Goal: Task Accomplishment & Management: Manage account settings

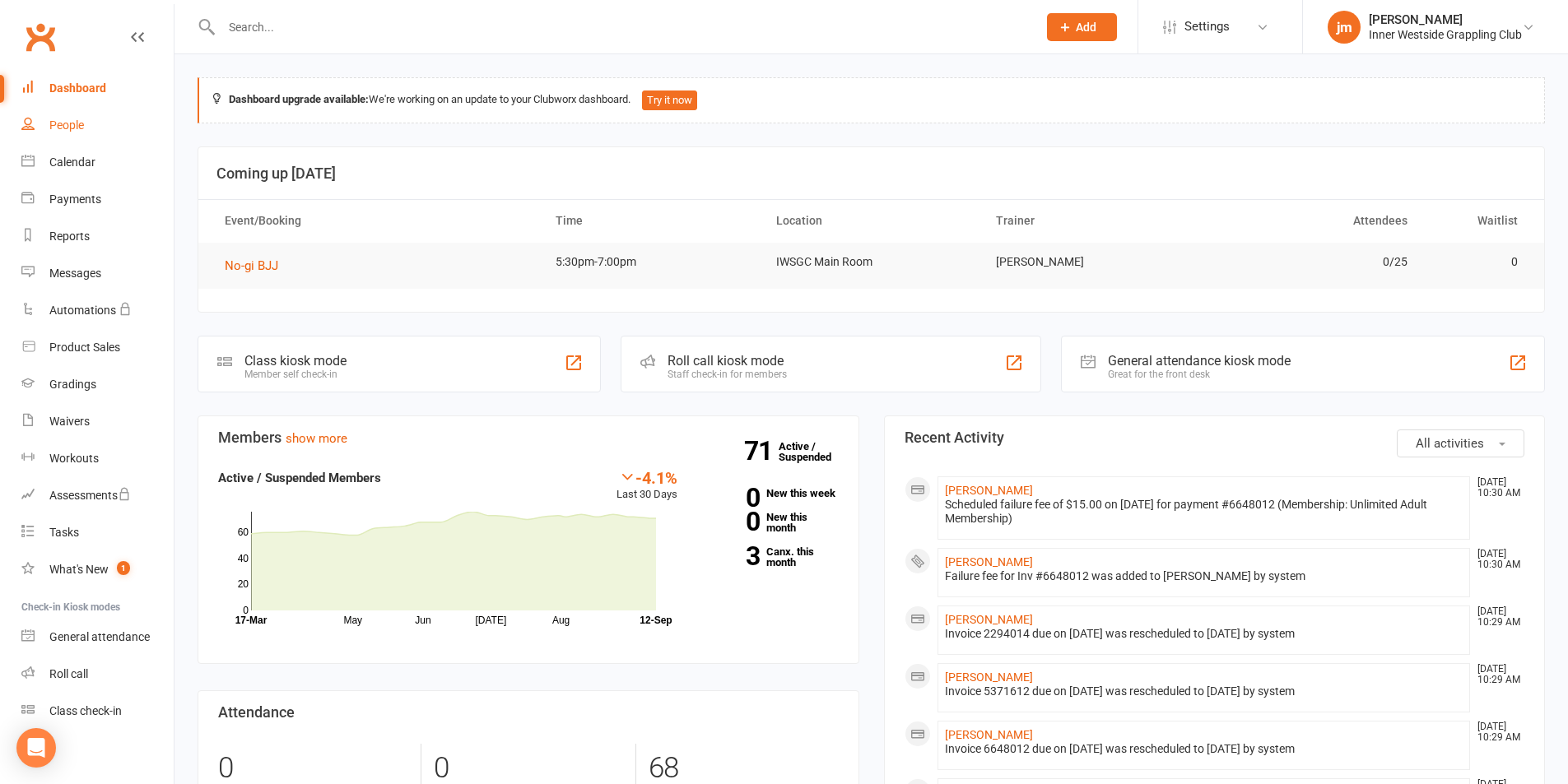
click at [54, 130] on div "People" at bounding box center [66, 125] width 35 height 14
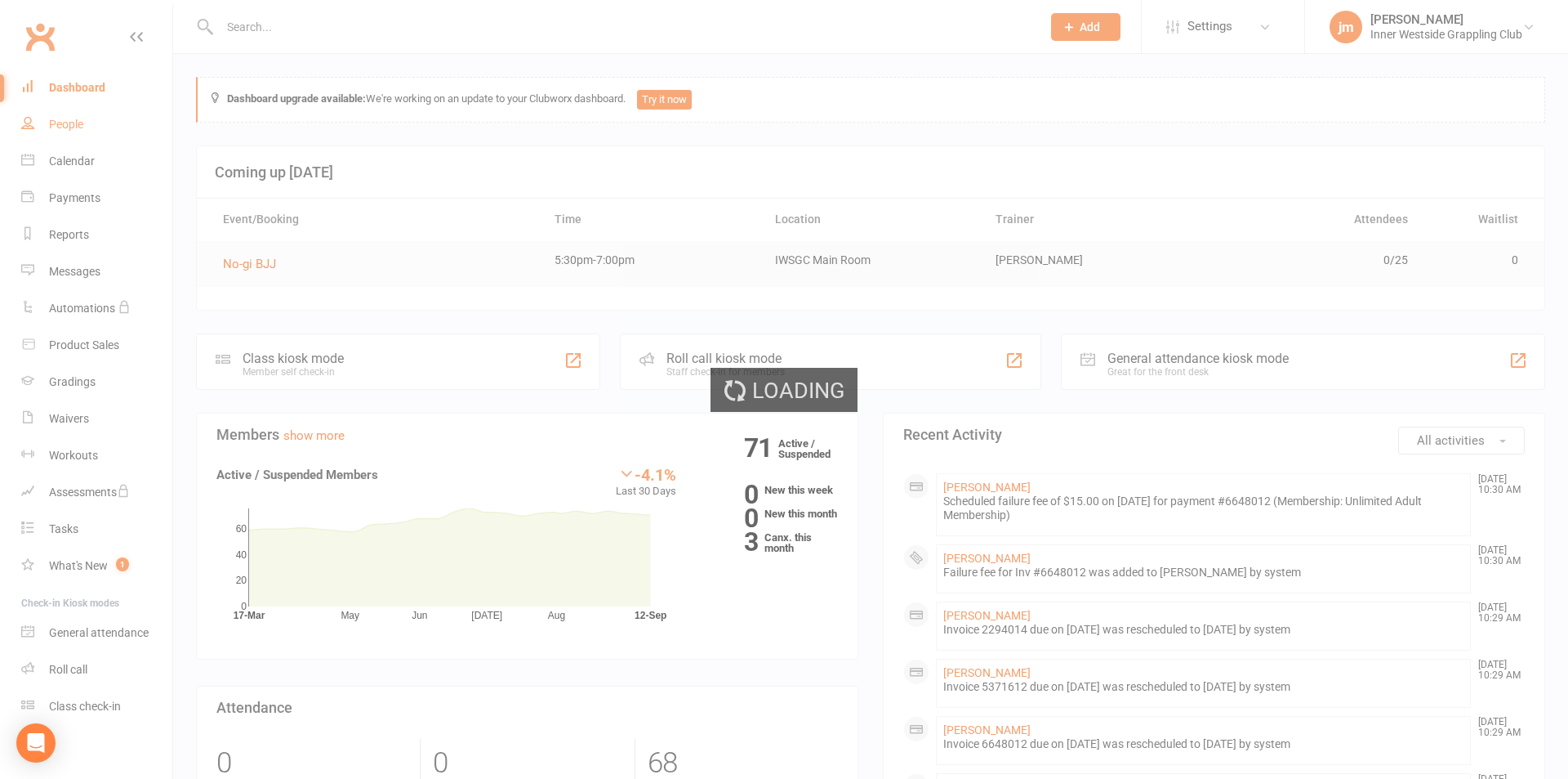
select select "100"
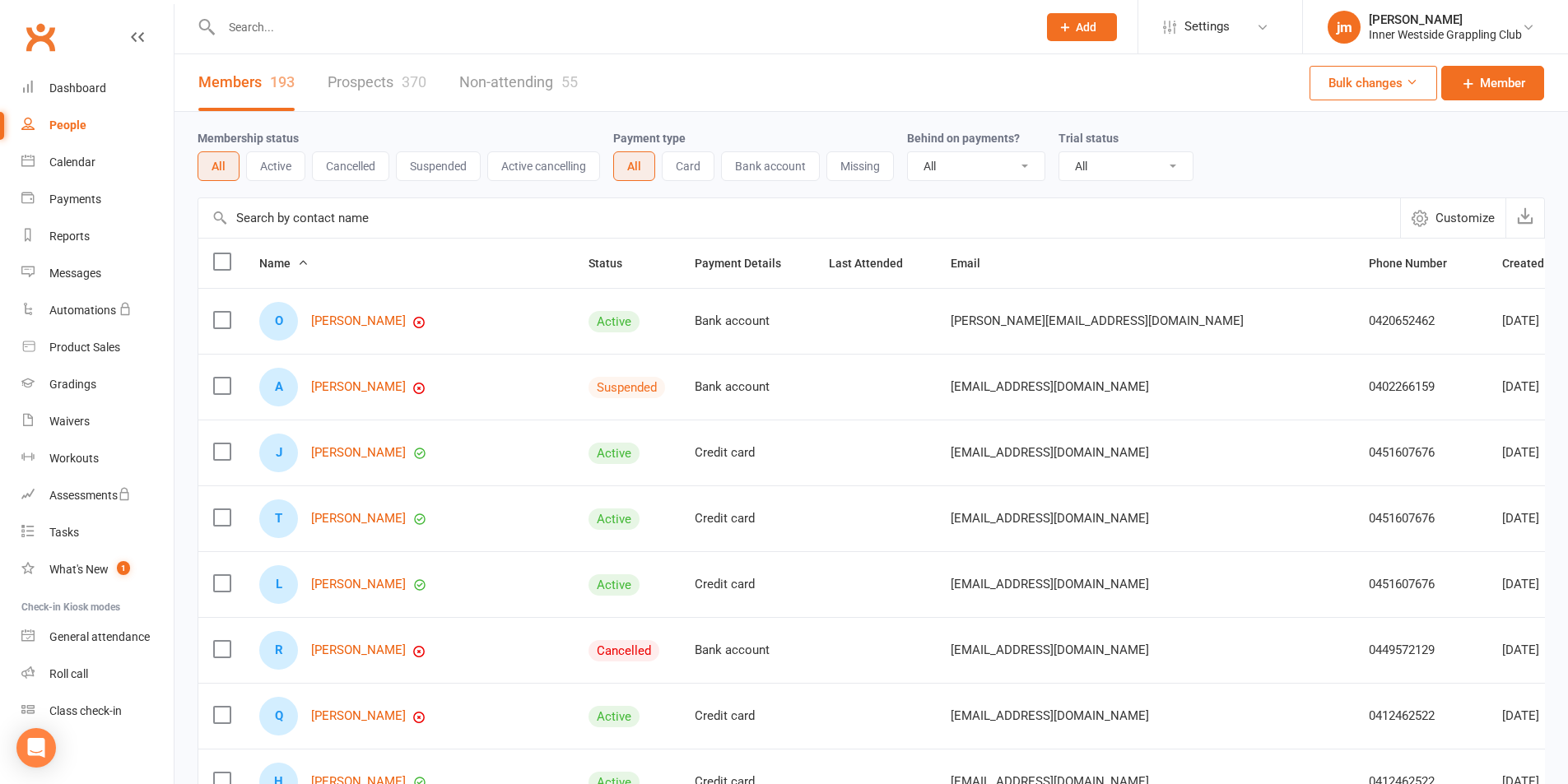
click at [259, 160] on button "Active" at bounding box center [276, 166] width 59 height 30
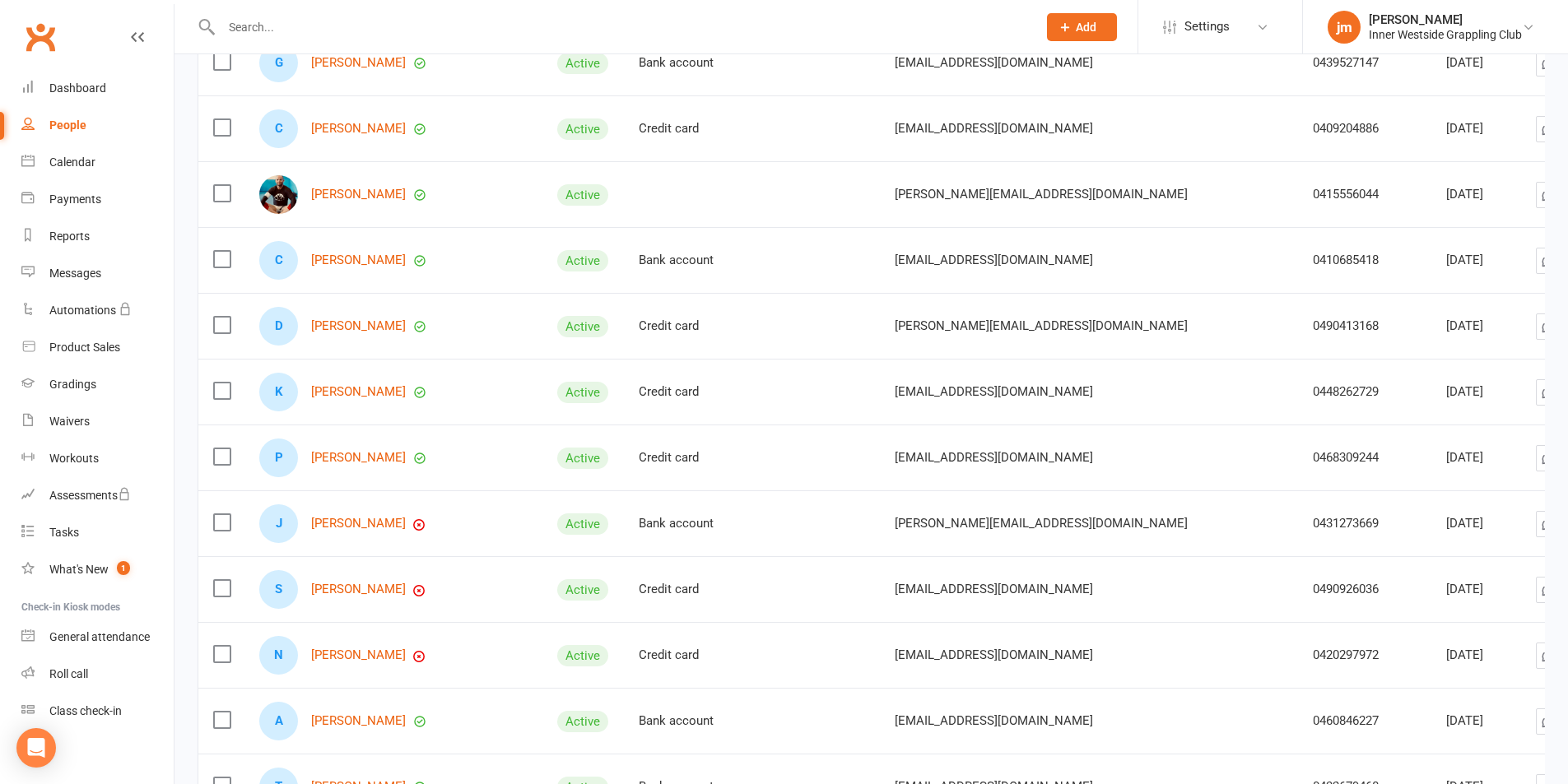
scroll to position [2632, 0]
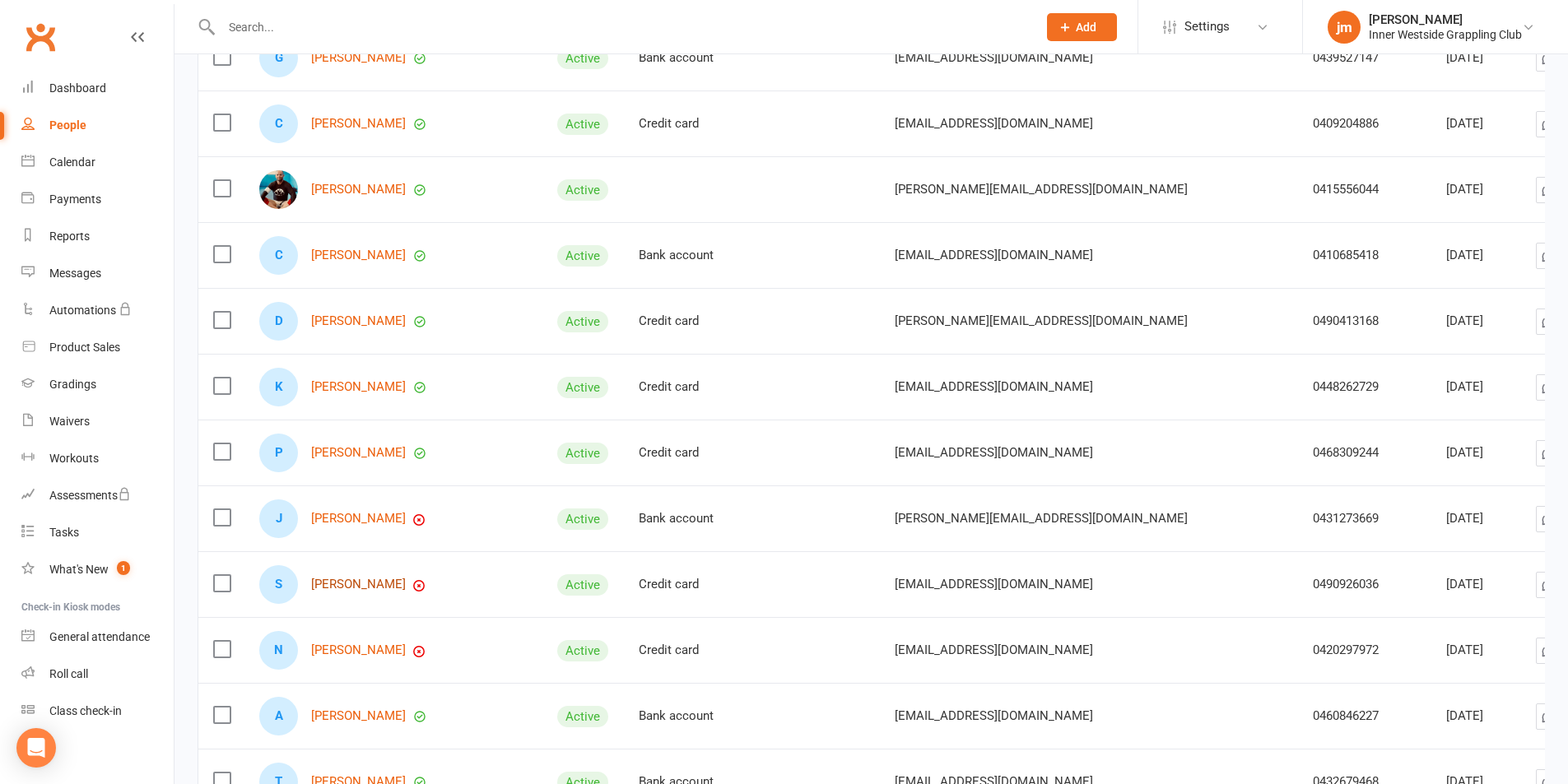
click at [366, 580] on link "[PERSON_NAME]" at bounding box center [359, 584] width 95 height 14
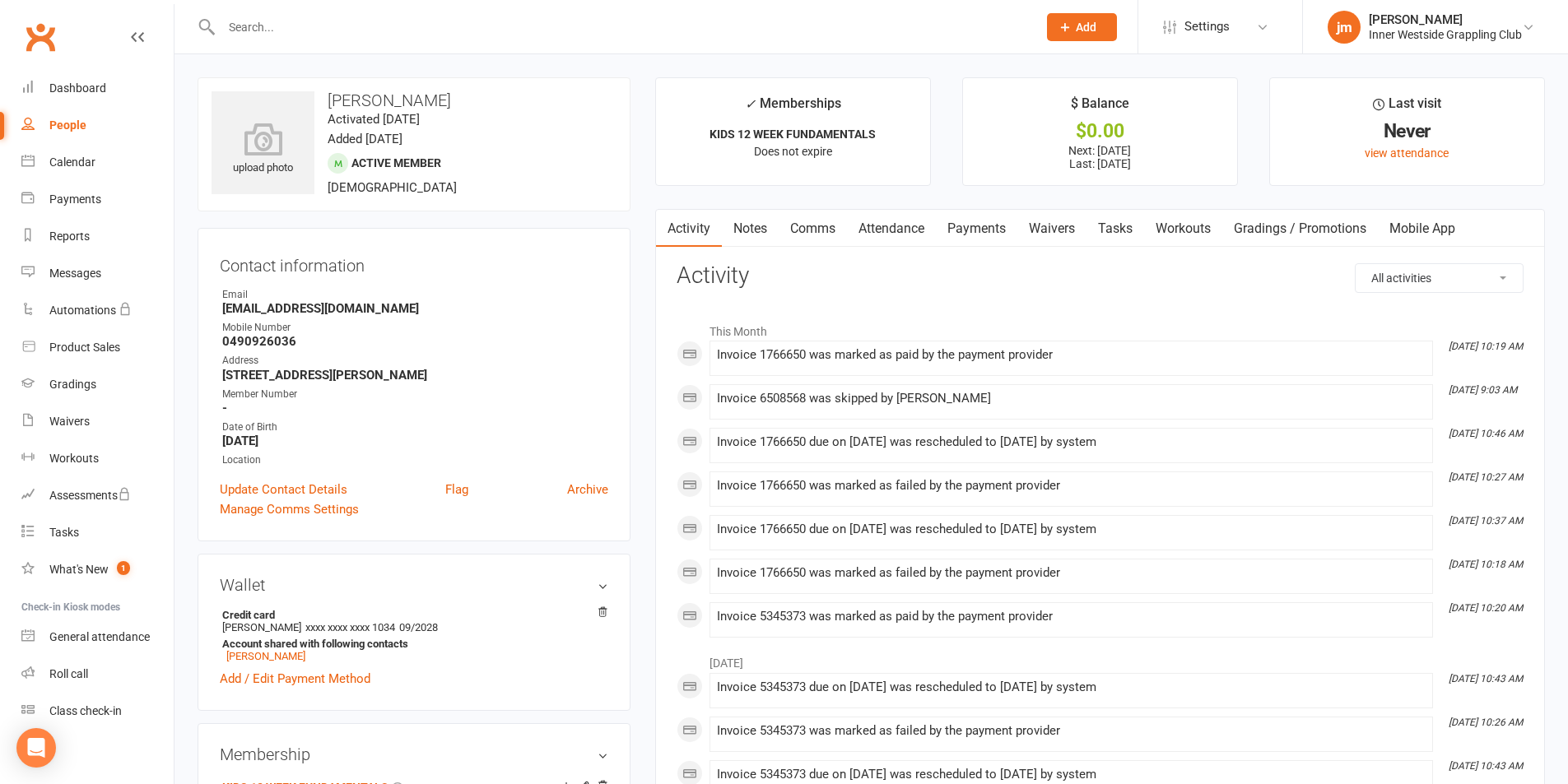
click at [990, 236] on link "Payments" at bounding box center [976, 228] width 81 height 38
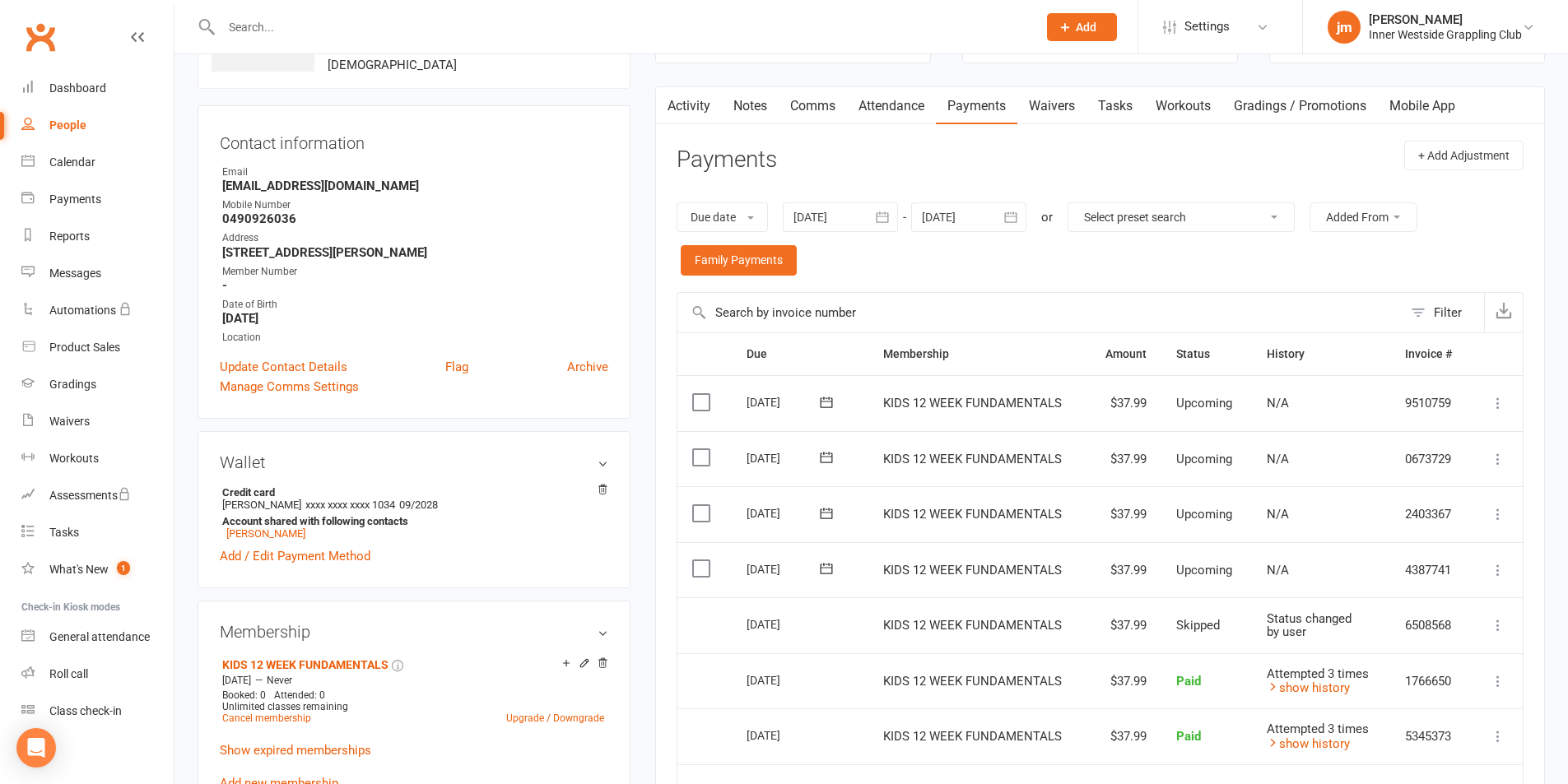
scroll to position [82, 0]
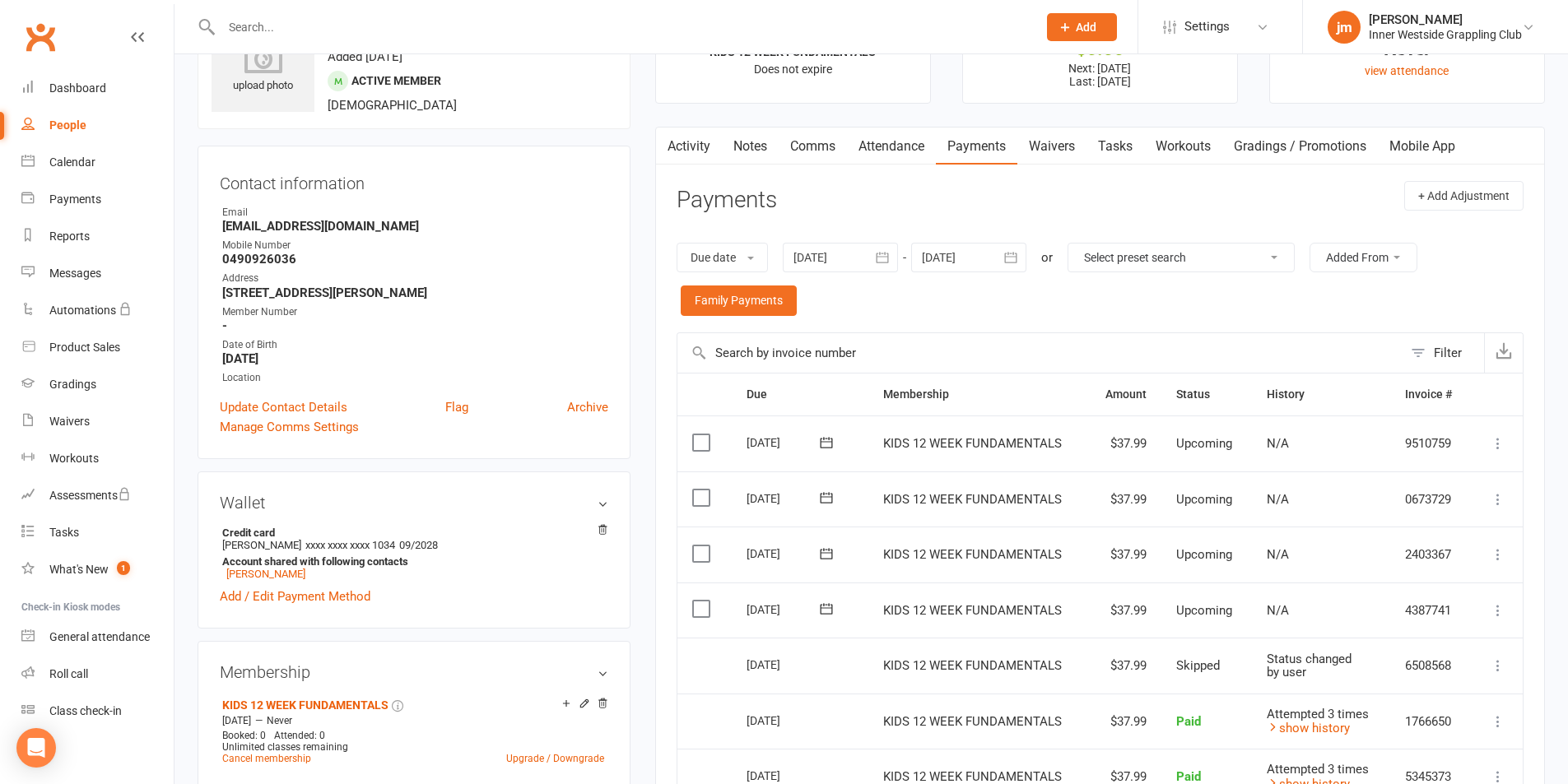
click at [1275, 251] on select "Select preset search All failures All skipped payments All pending payments Suc…" at bounding box center [1181, 257] width 226 height 28
click at [1041, 302] on div "Due date Due date Date paid Date failed Date settled [DATE] [DATE] Sun Mon Tue …" at bounding box center [1100, 279] width 847 height 106
click at [840, 259] on div at bounding box center [840, 257] width 115 height 30
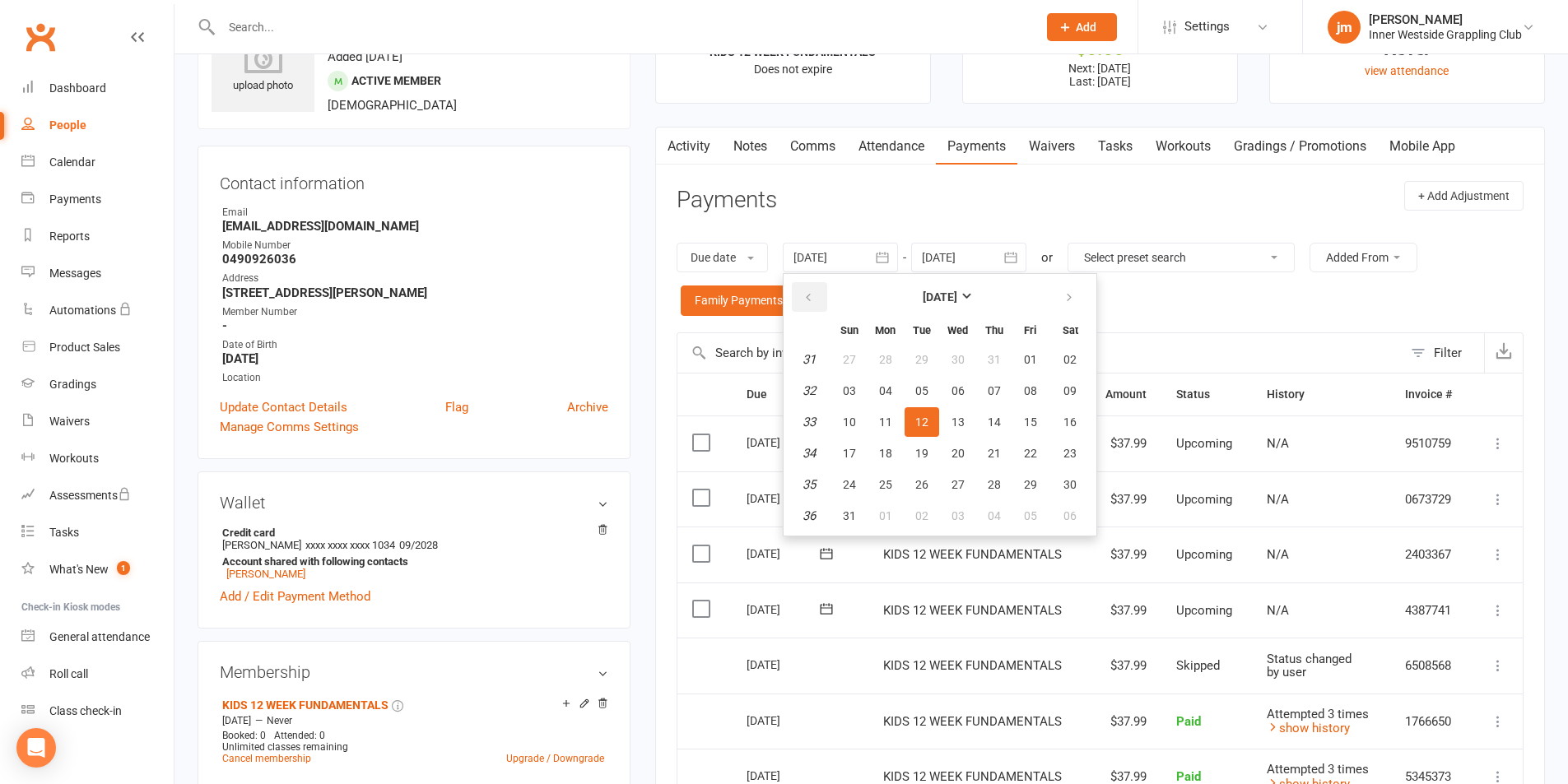
click at [806, 292] on icon "button" at bounding box center [808, 298] width 12 height 14
click at [807, 292] on icon "button" at bounding box center [808, 298] width 12 height 14
click at [848, 361] on span "01" at bounding box center [850, 359] width 14 height 14
type input "[DATE]"
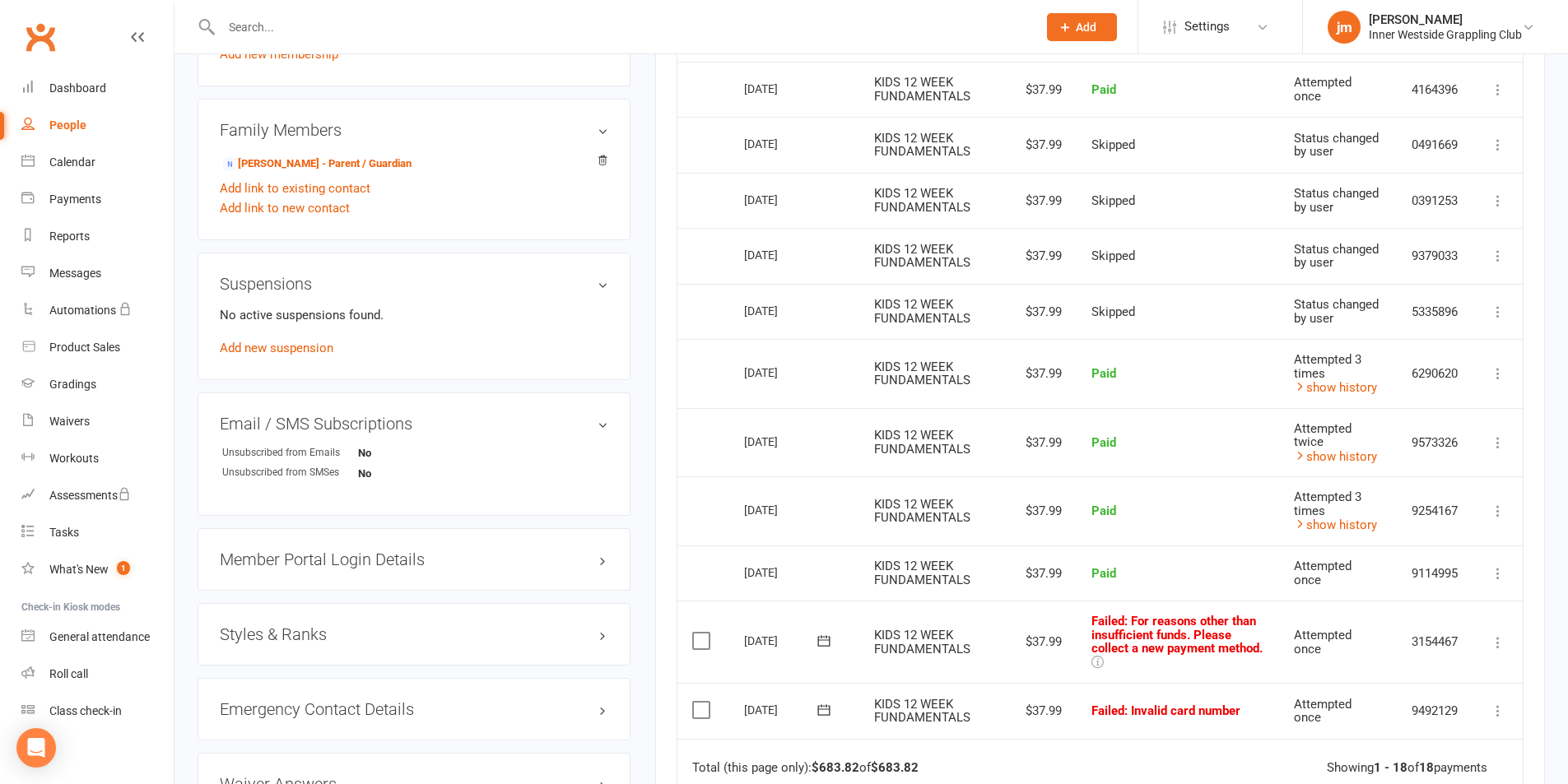
scroll to position [951, 0]
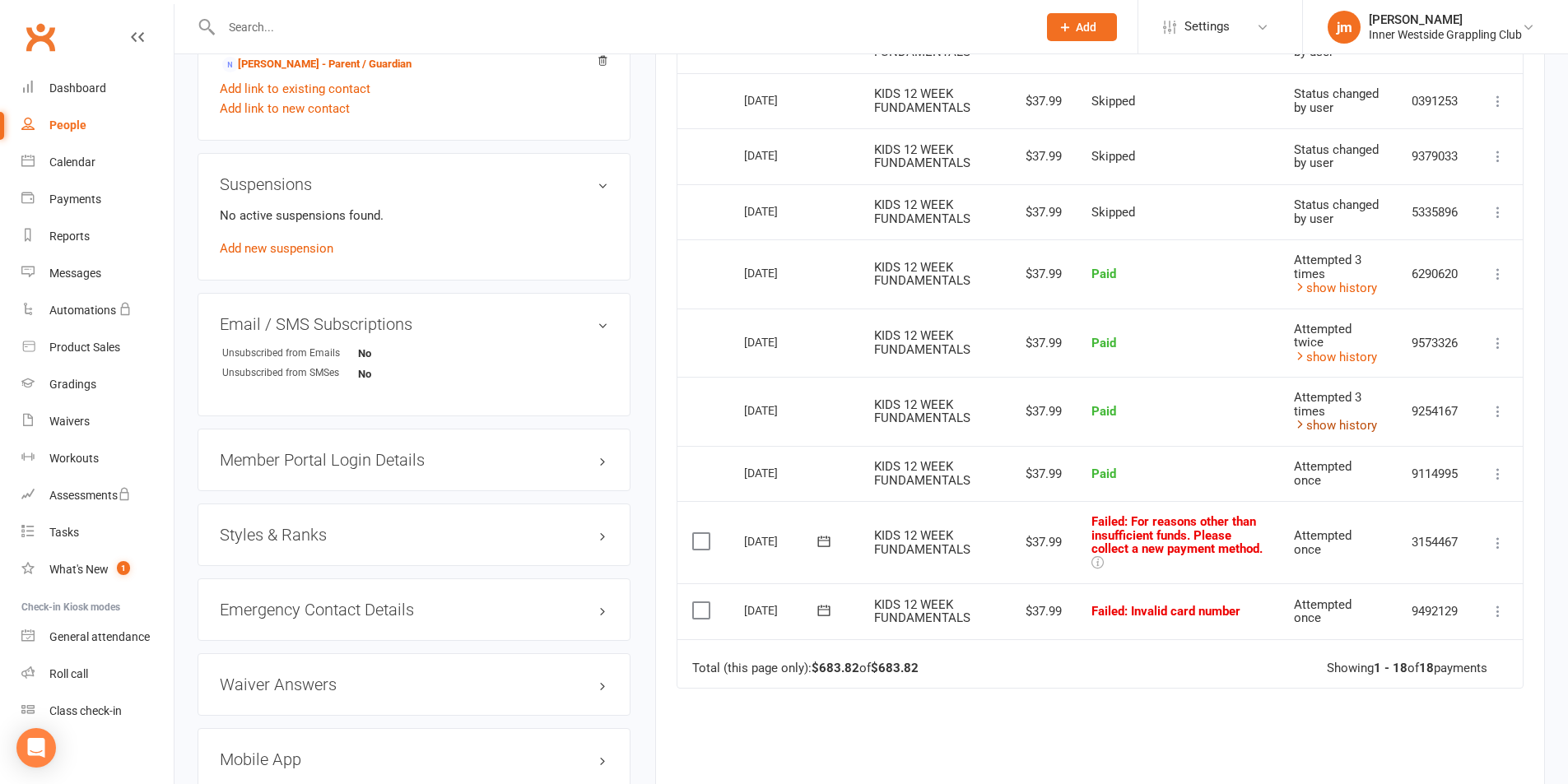
click at [1350, 430] on link "show history" at bounding box center [1335, 425] width 83 height 14
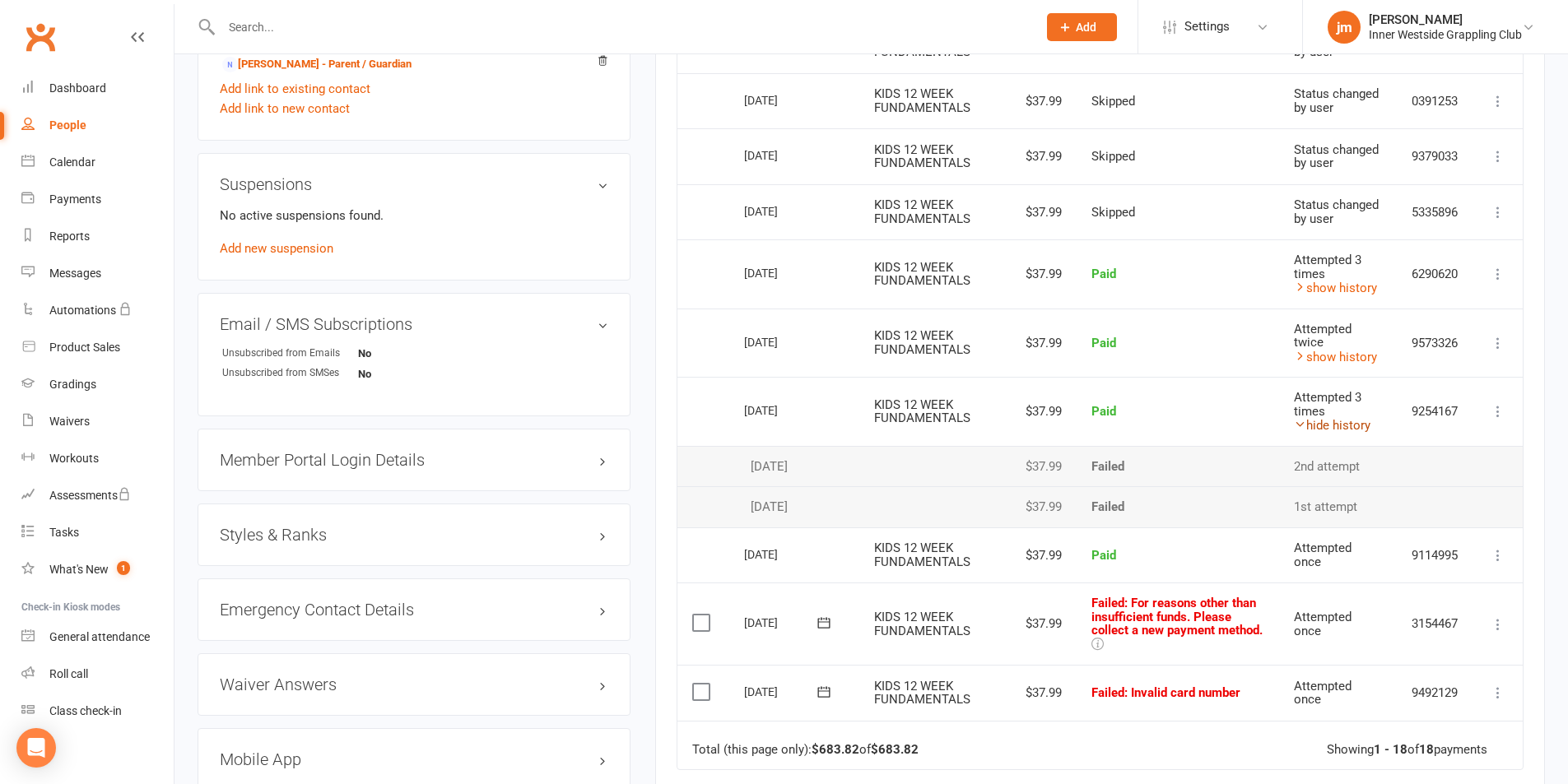
click at [1338, 425] on link "hide history" at bounding box center [1331, 425] width 76 height 14
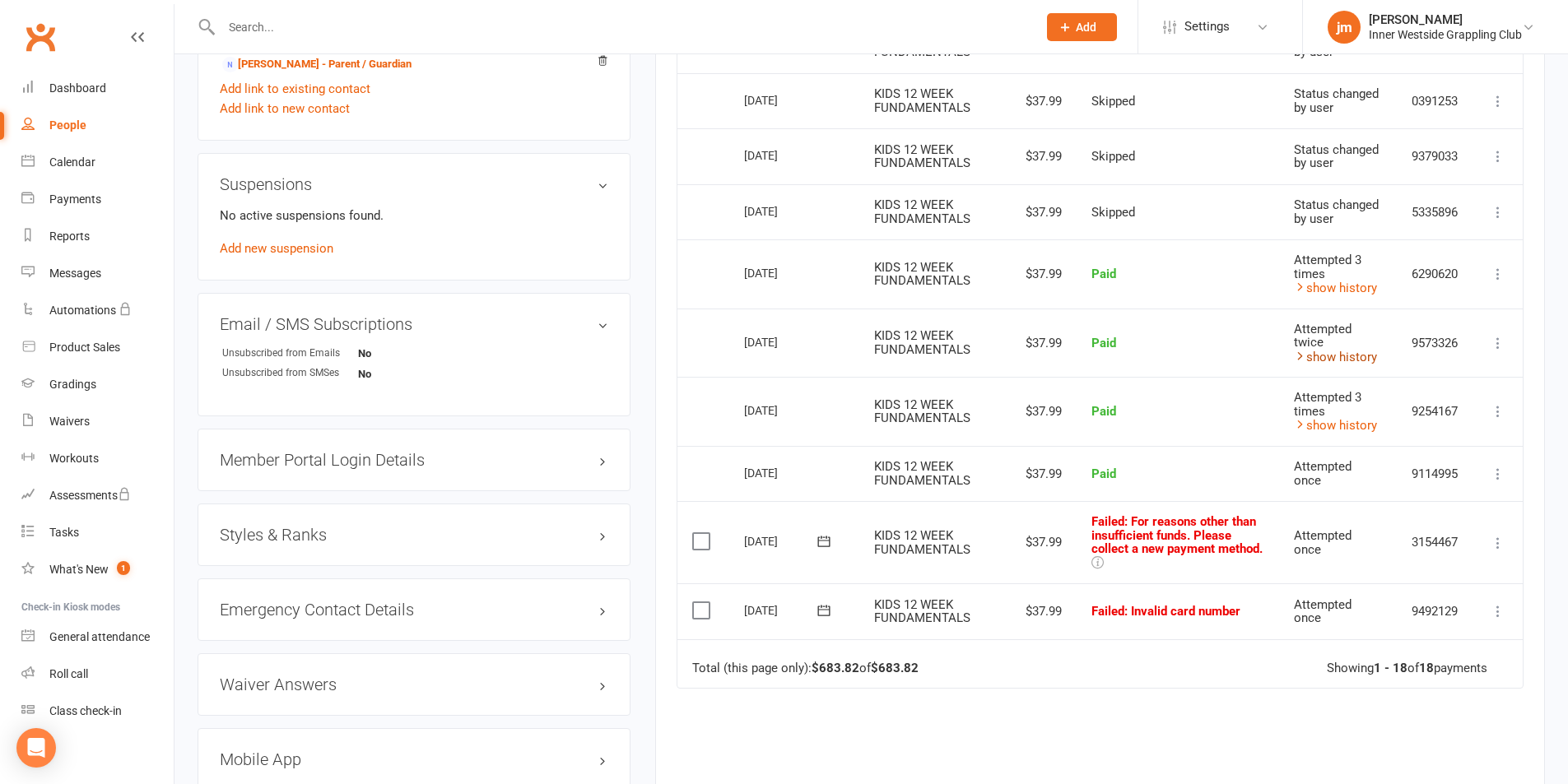
click at [1356, 359] on link "show history" at bounding box center [1335, 356] width 83 height 14
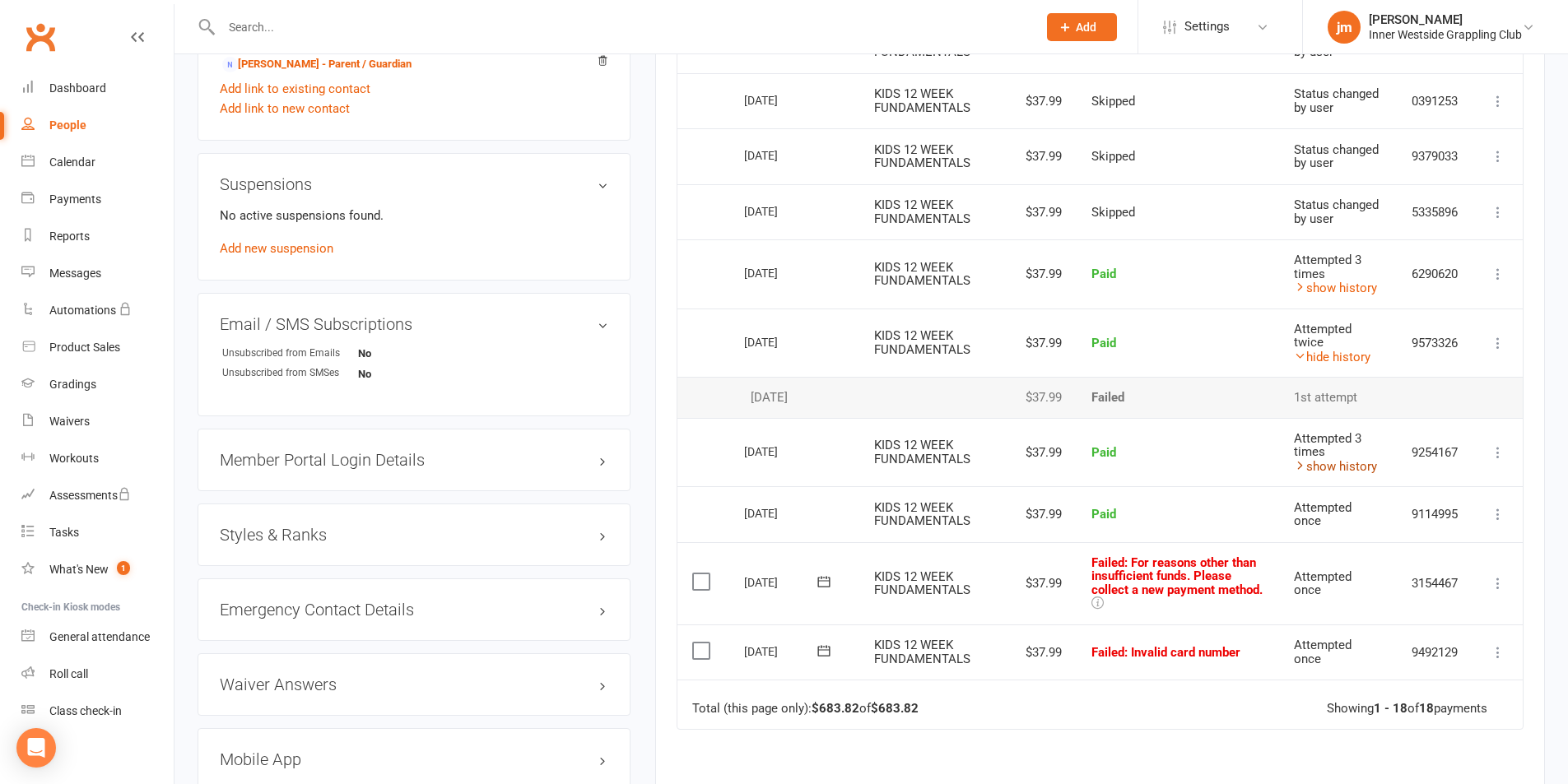
click at [1337, 463] on link "show history" at bounding box center [1335, 465] width 83 height 14
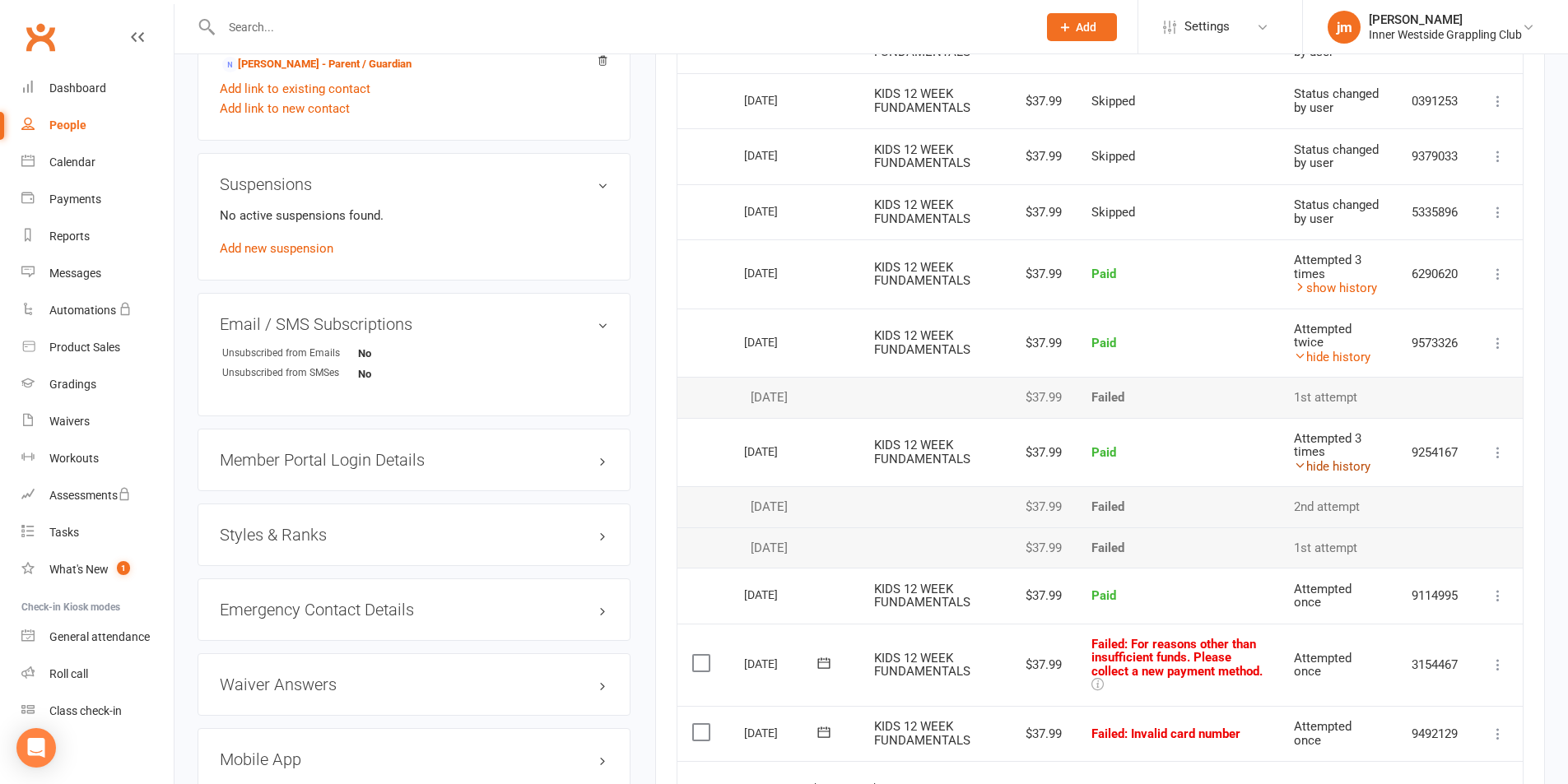
click at [1313, 463] on link "hide history" at bounding box center [1331, 465] width 76 height 14
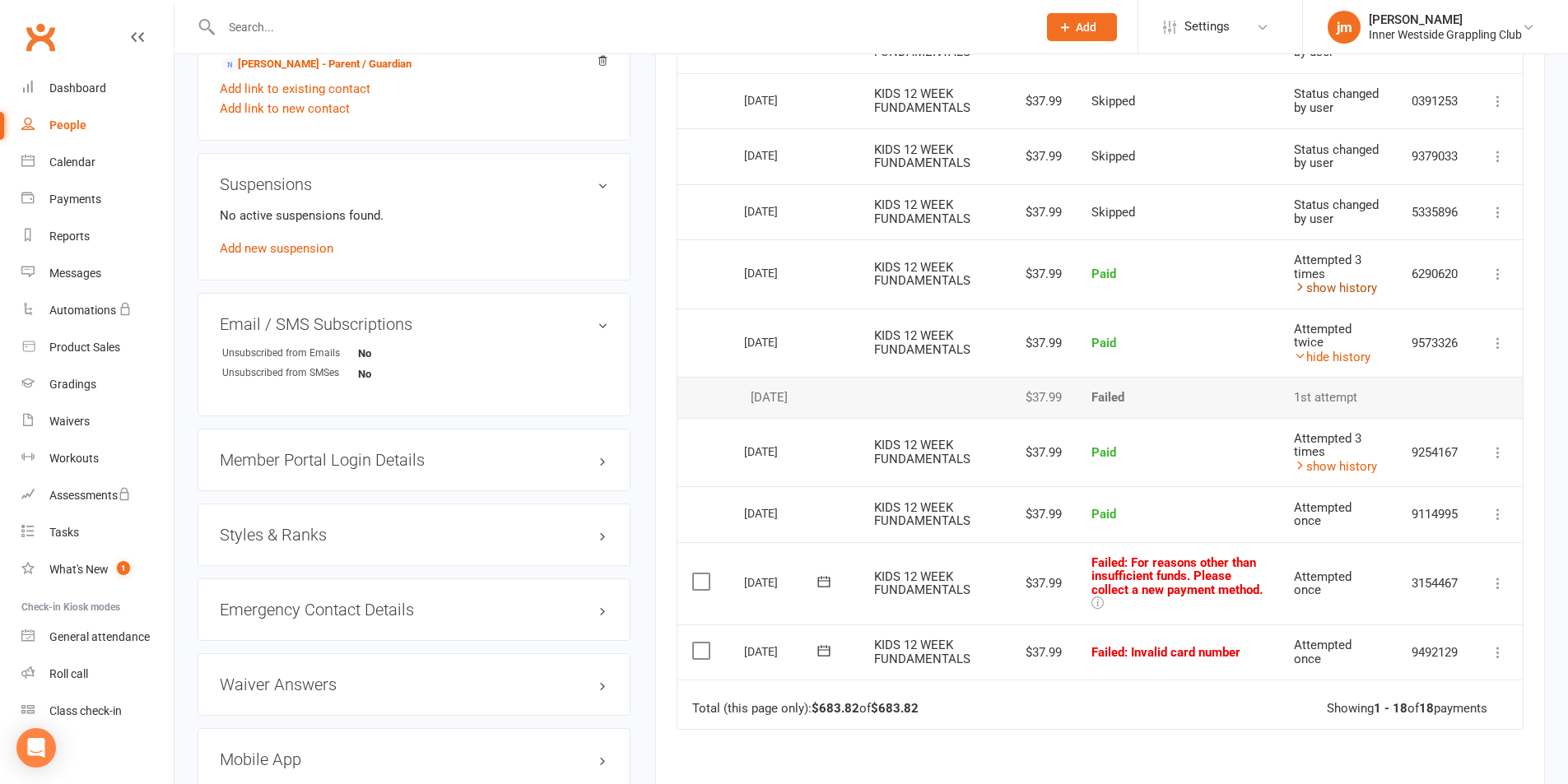
click at [1351, 293] on link "show history" at bounding box center [1335, 287] width 83 height 14
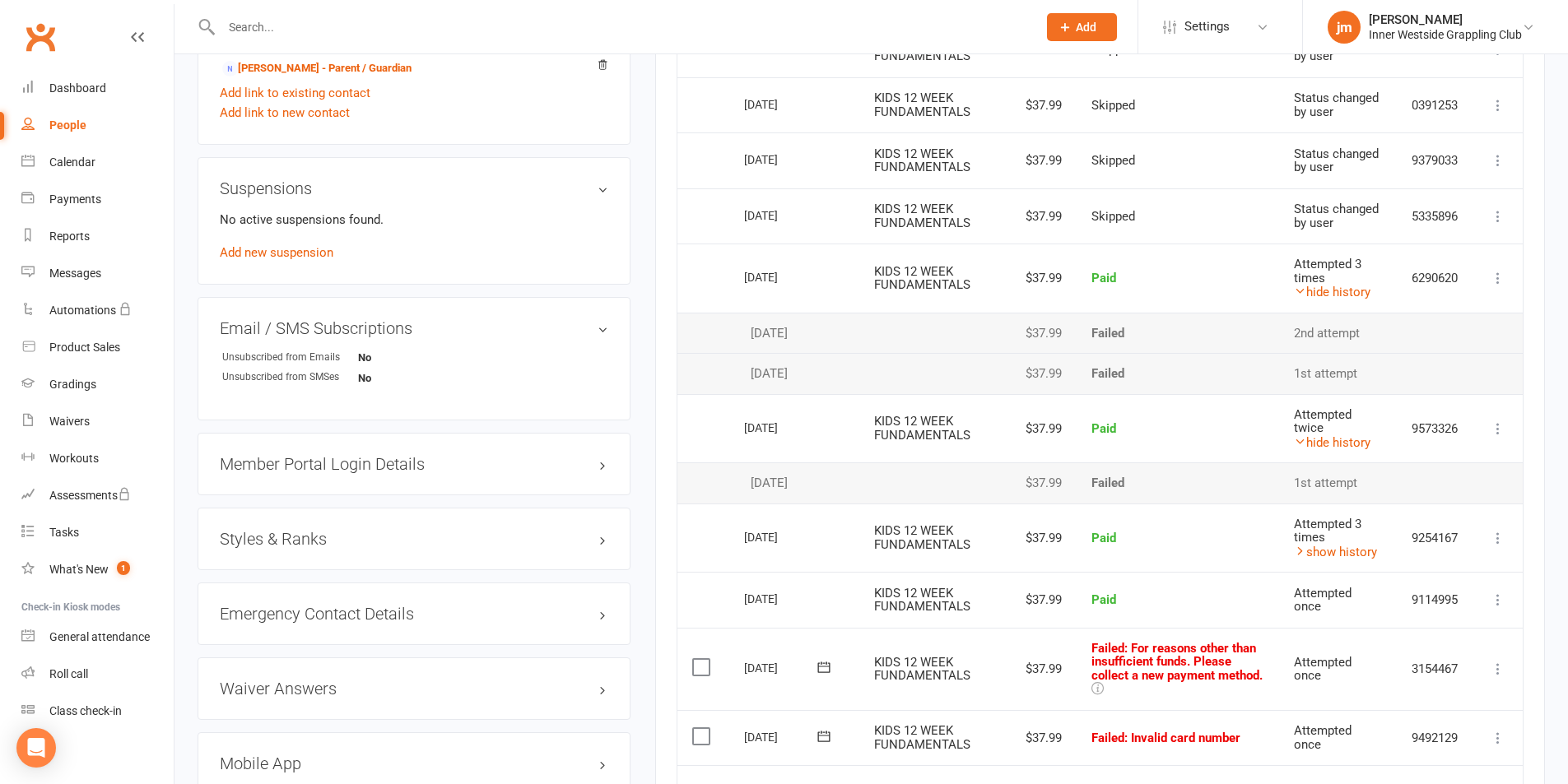
scroll to position [1115, 0]
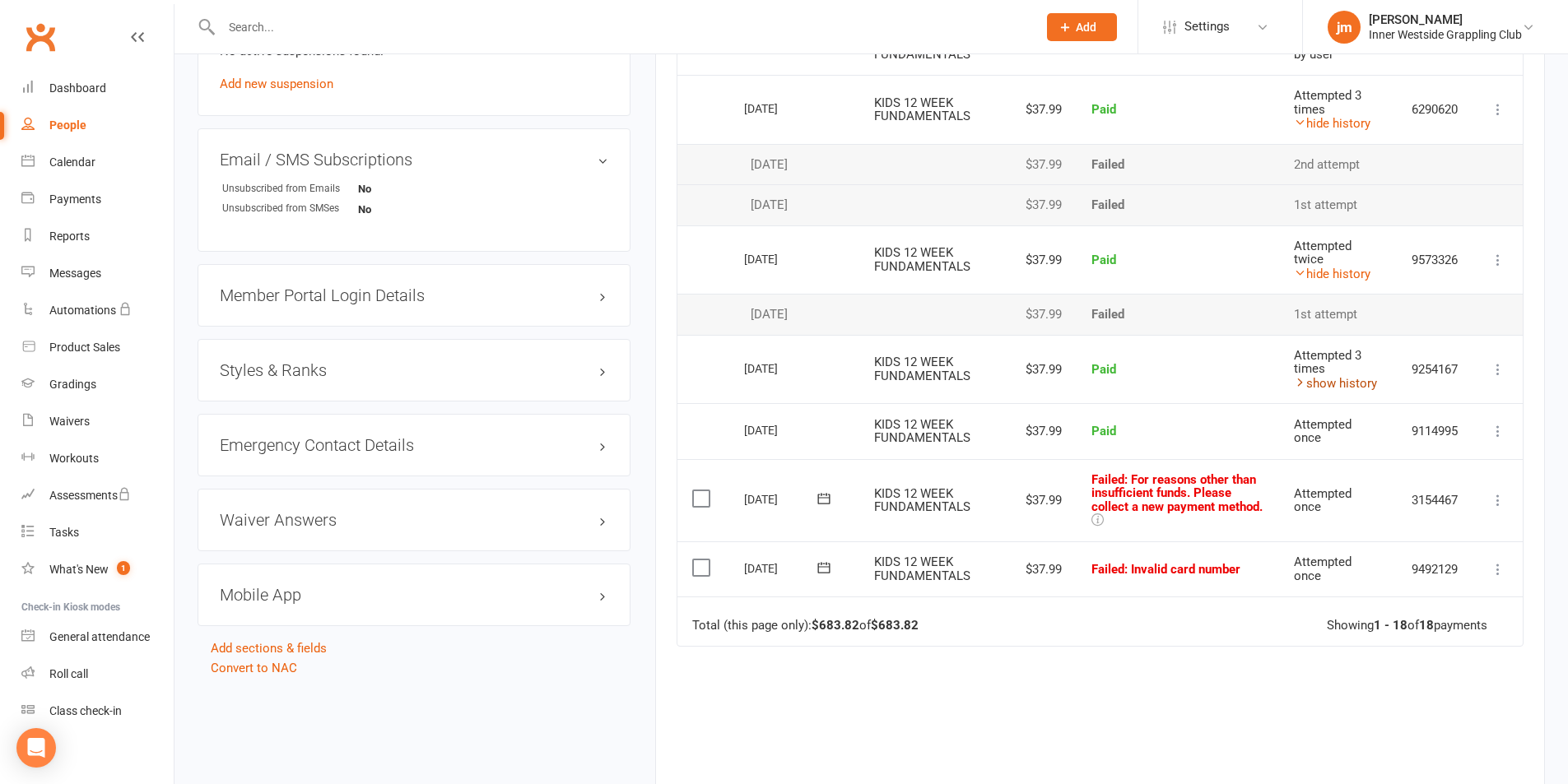
click at [1352, 379] on link "show history" at bounding box center [1335, 382] width 83 height 14
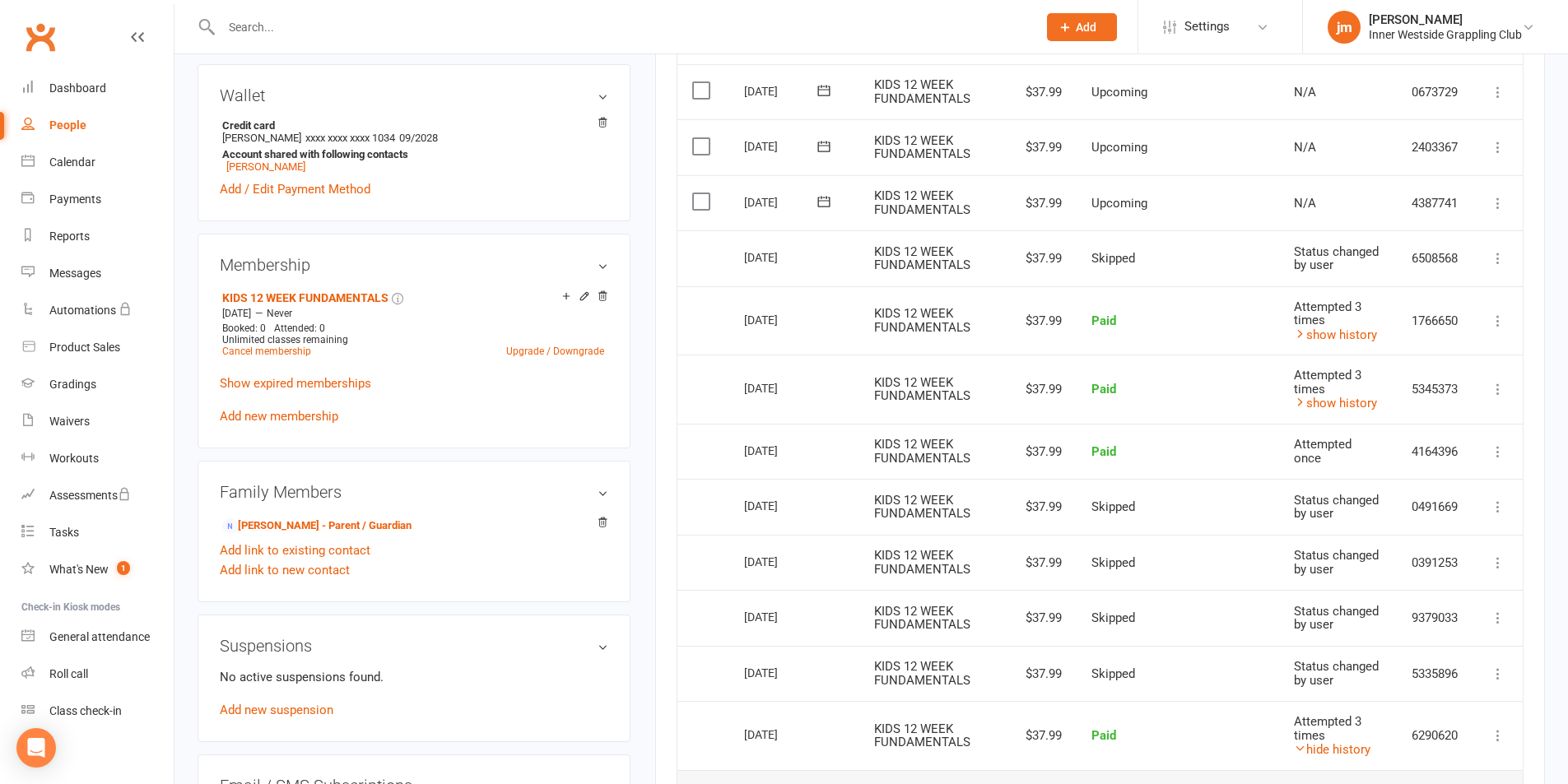
scroll to position [458, 0]
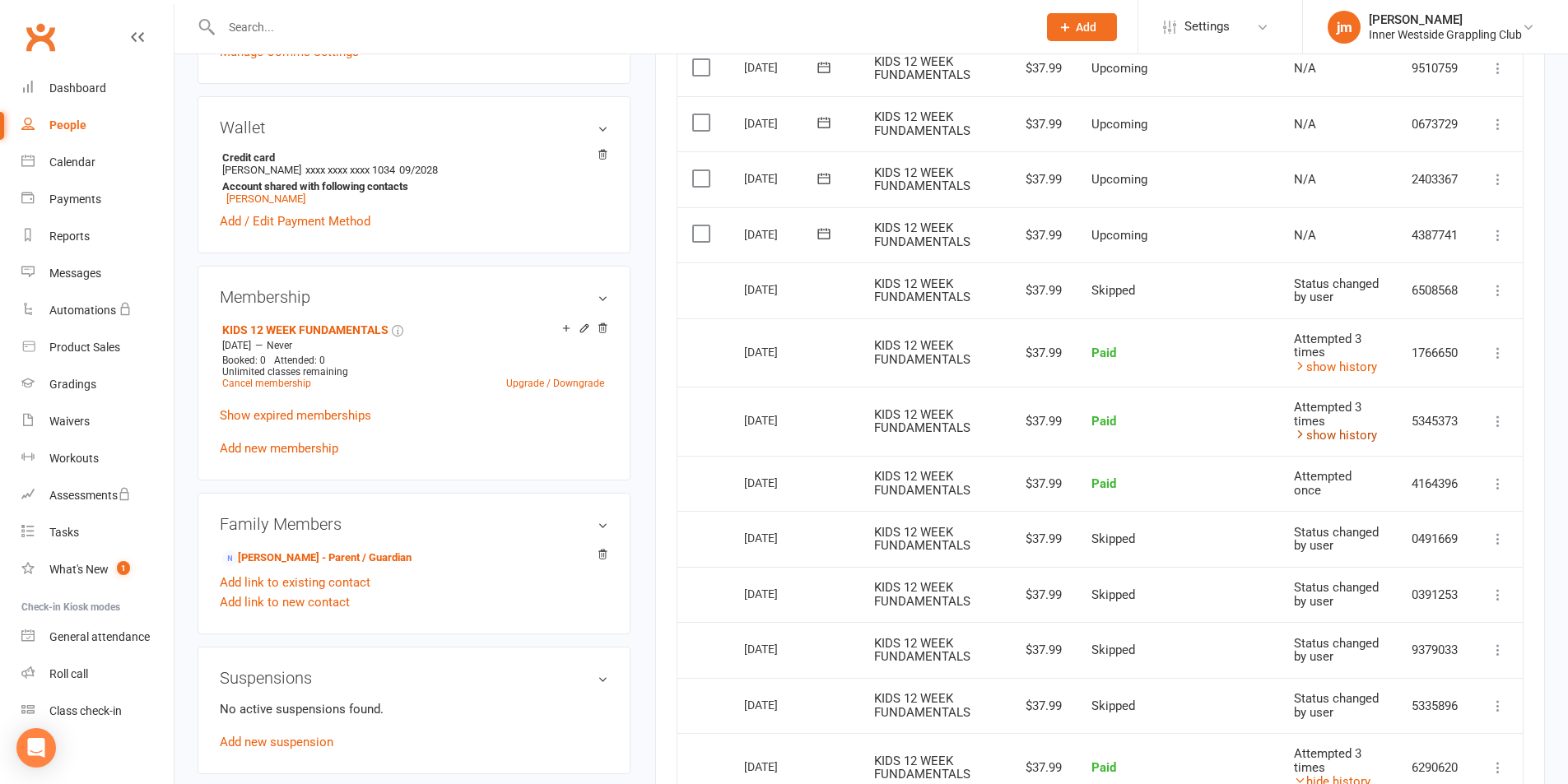
click at [1328, 437] on link "show history" at bounding box center [1335, 435] width 83 height 14
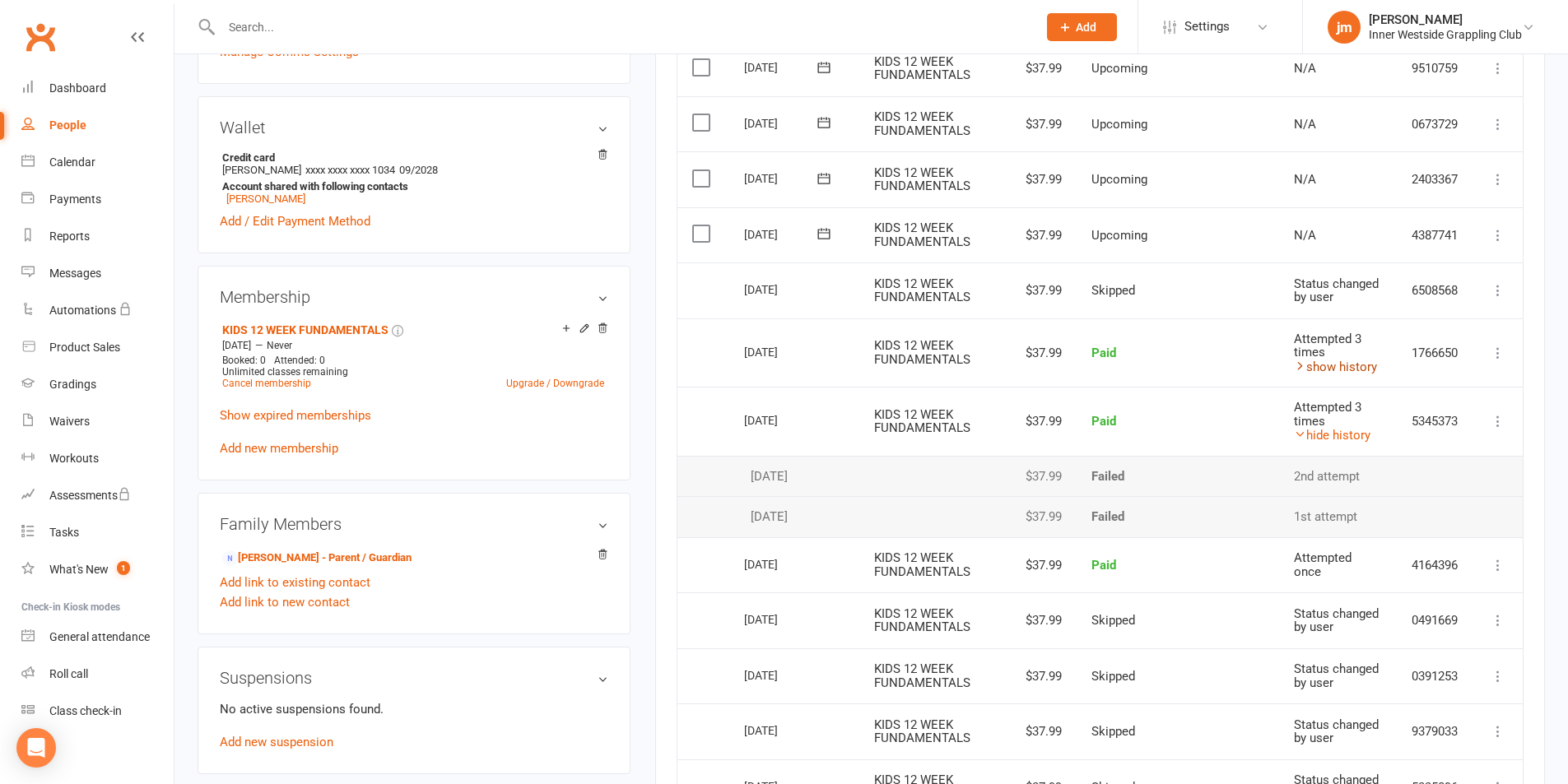
click at [1354, 366] on link "show history" at bounding box center [1335, 366] width 83 height 14
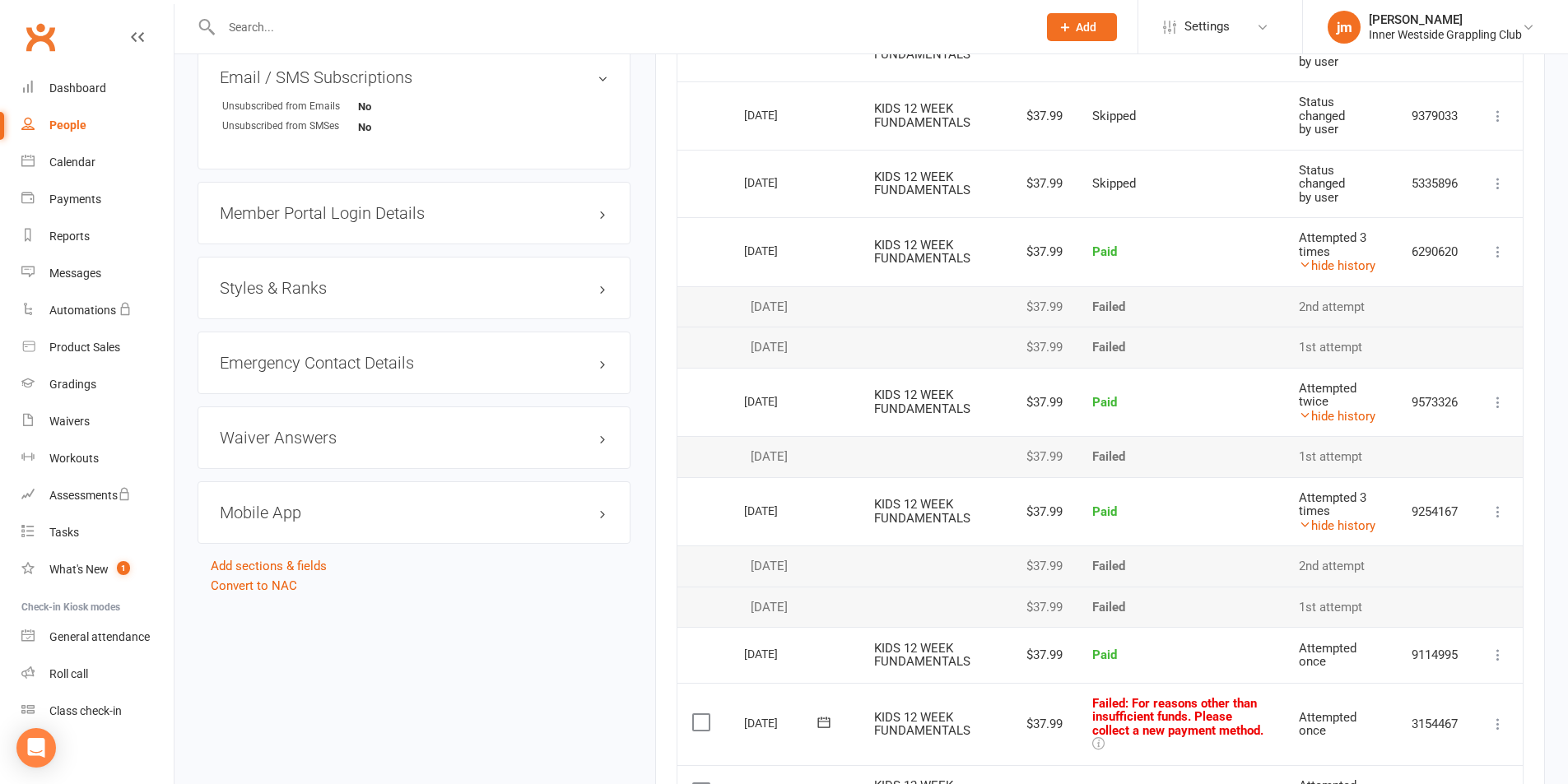
scroll to position [1115, 0]
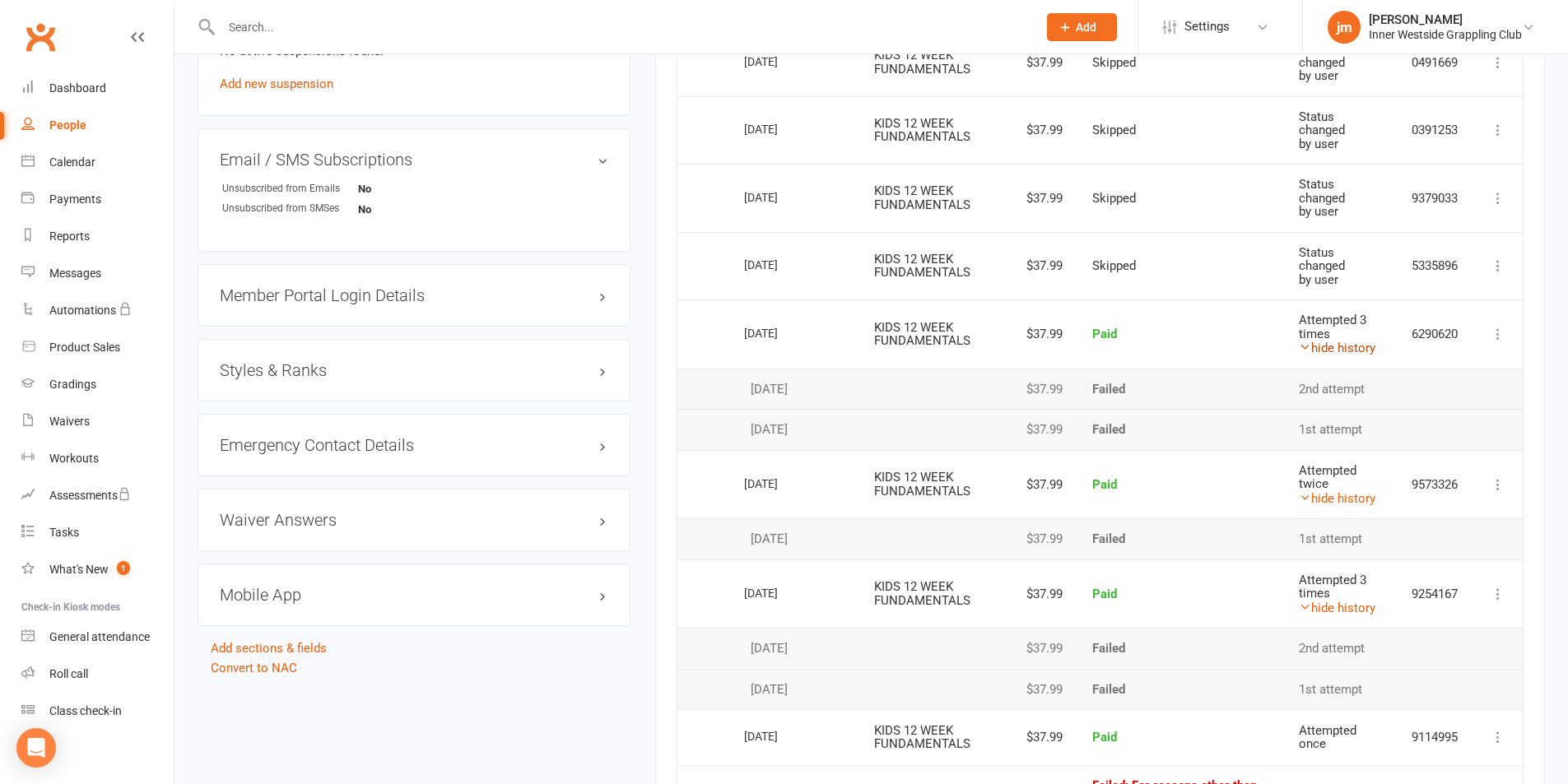
click at [1358, 347] on link "hide history" at bounding box center [1336, 348] width 76 height 14
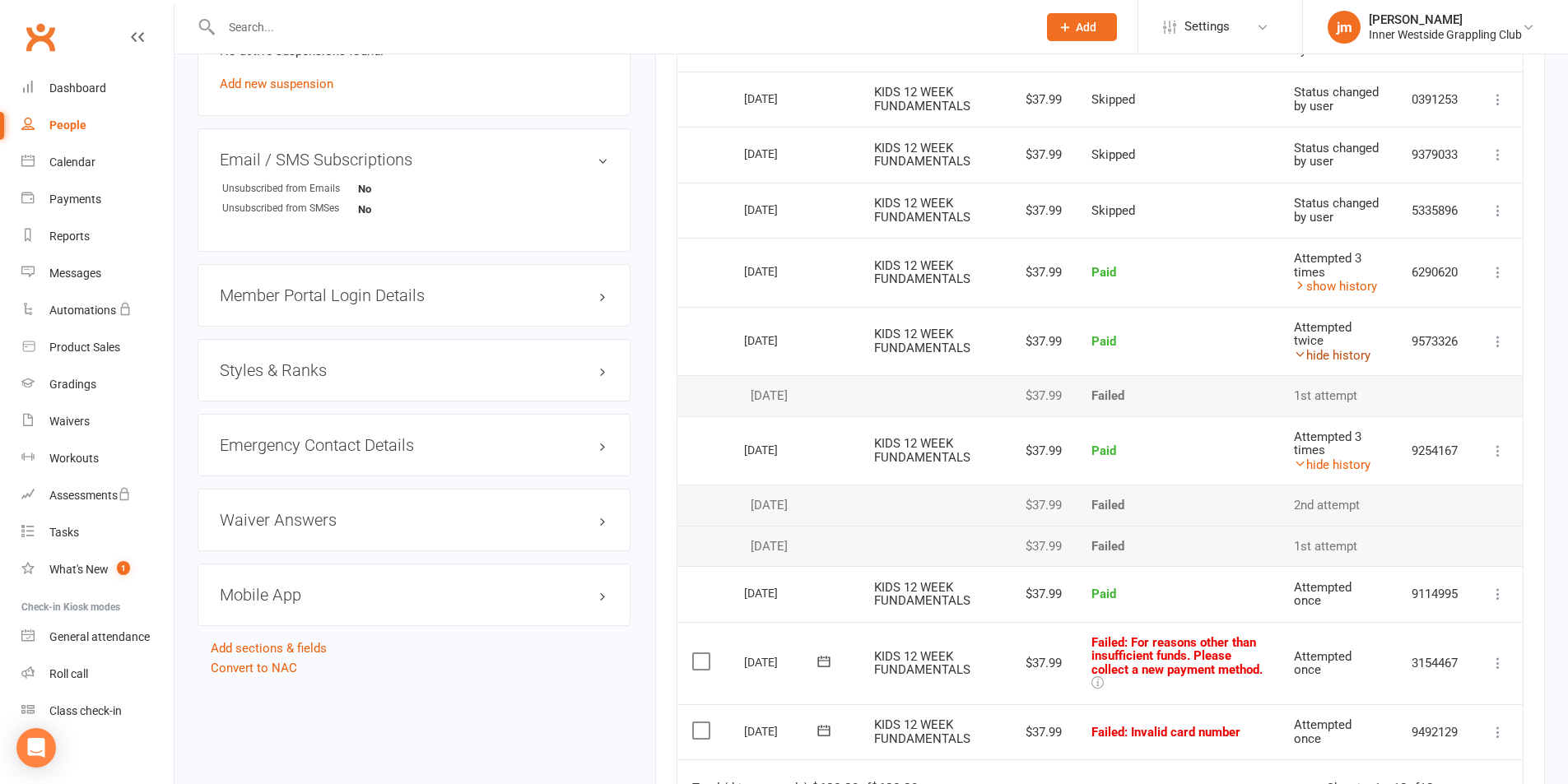
click at [1348, 354] on link "hide history" at bounding box center [1331, 354] width 76 height 14
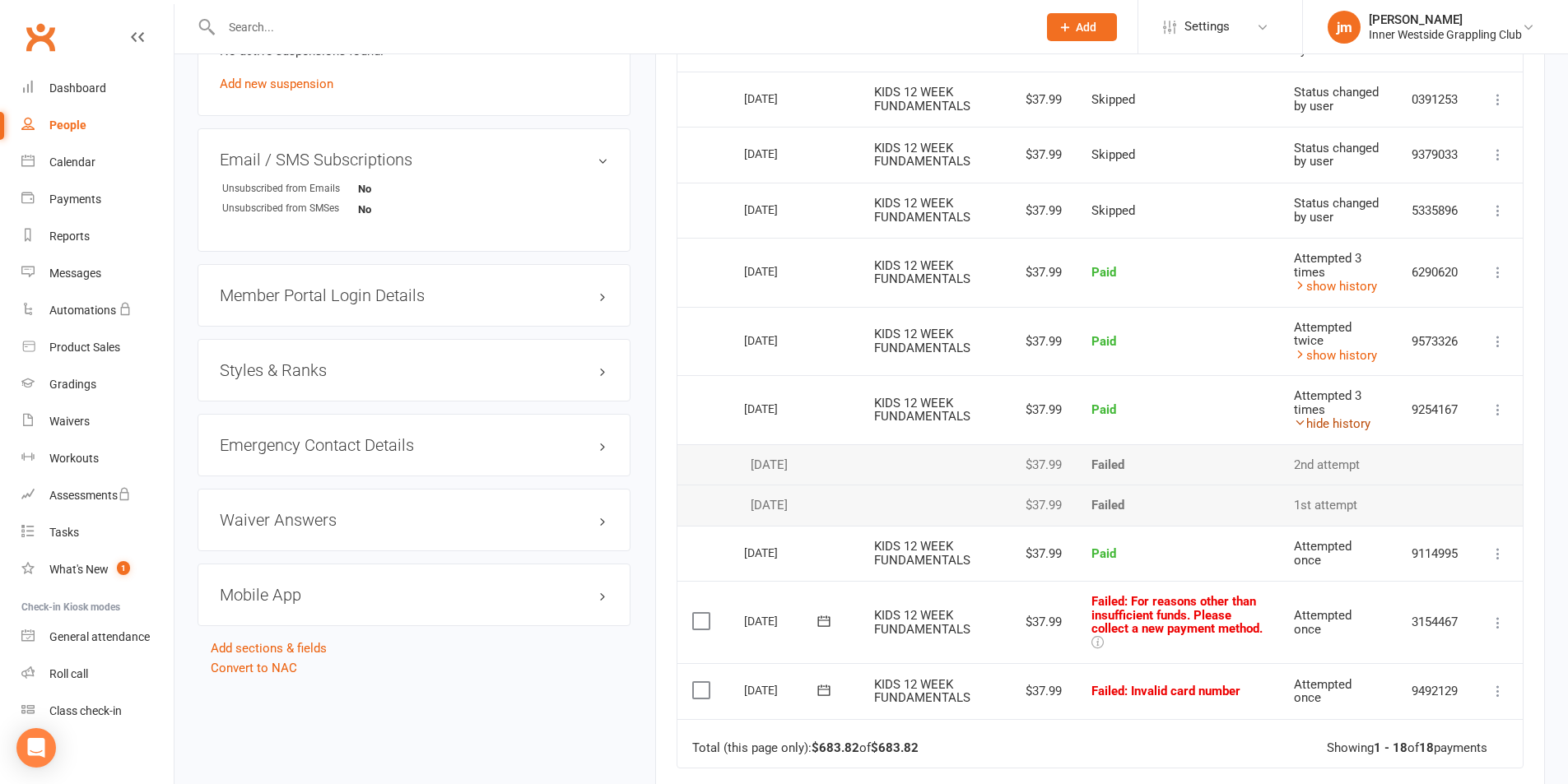
click at [1349, 428] on link "hide history" at bounding box center [1331, 423] width 76 height 14
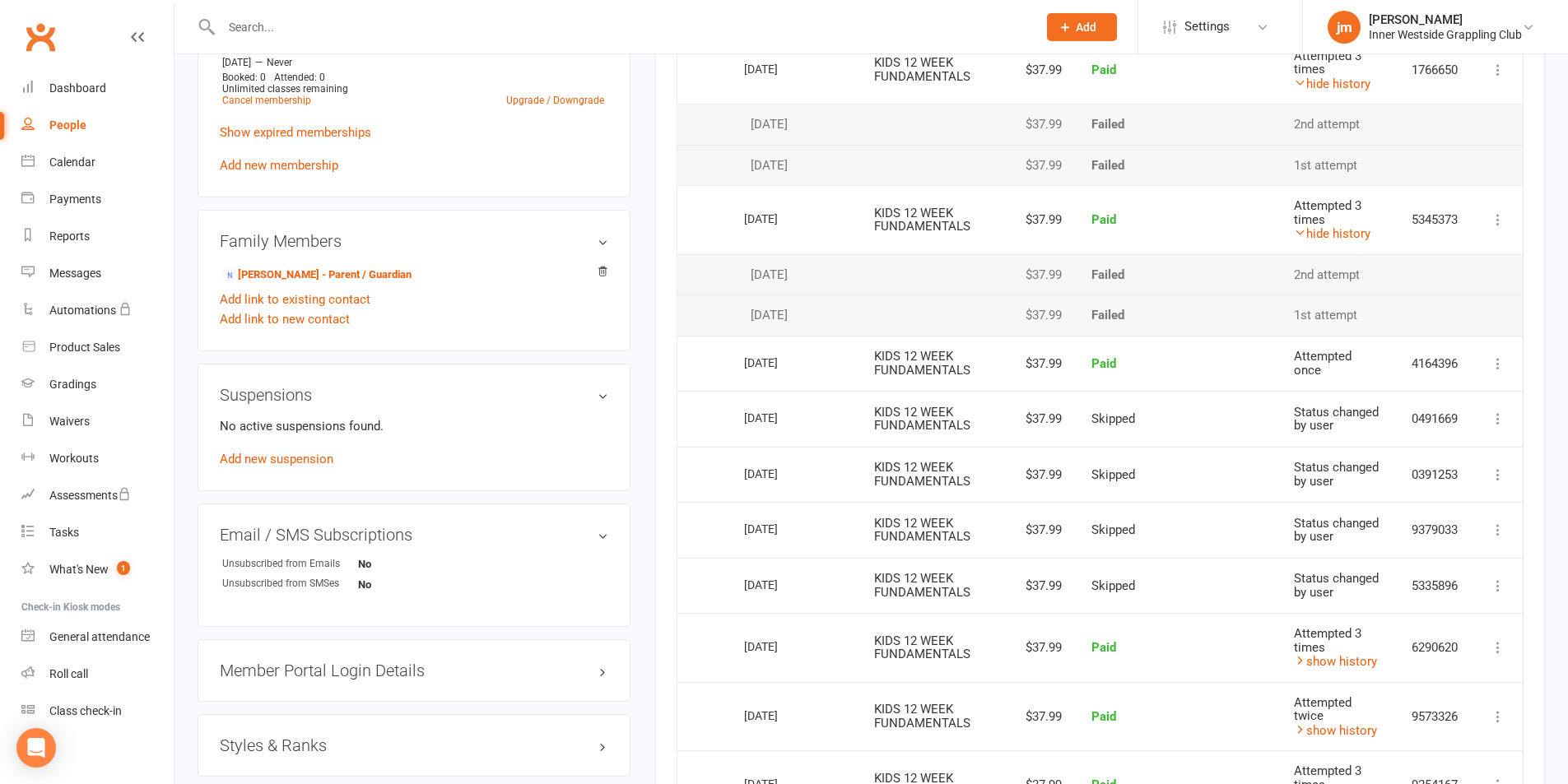
scroll to position [704, 0]
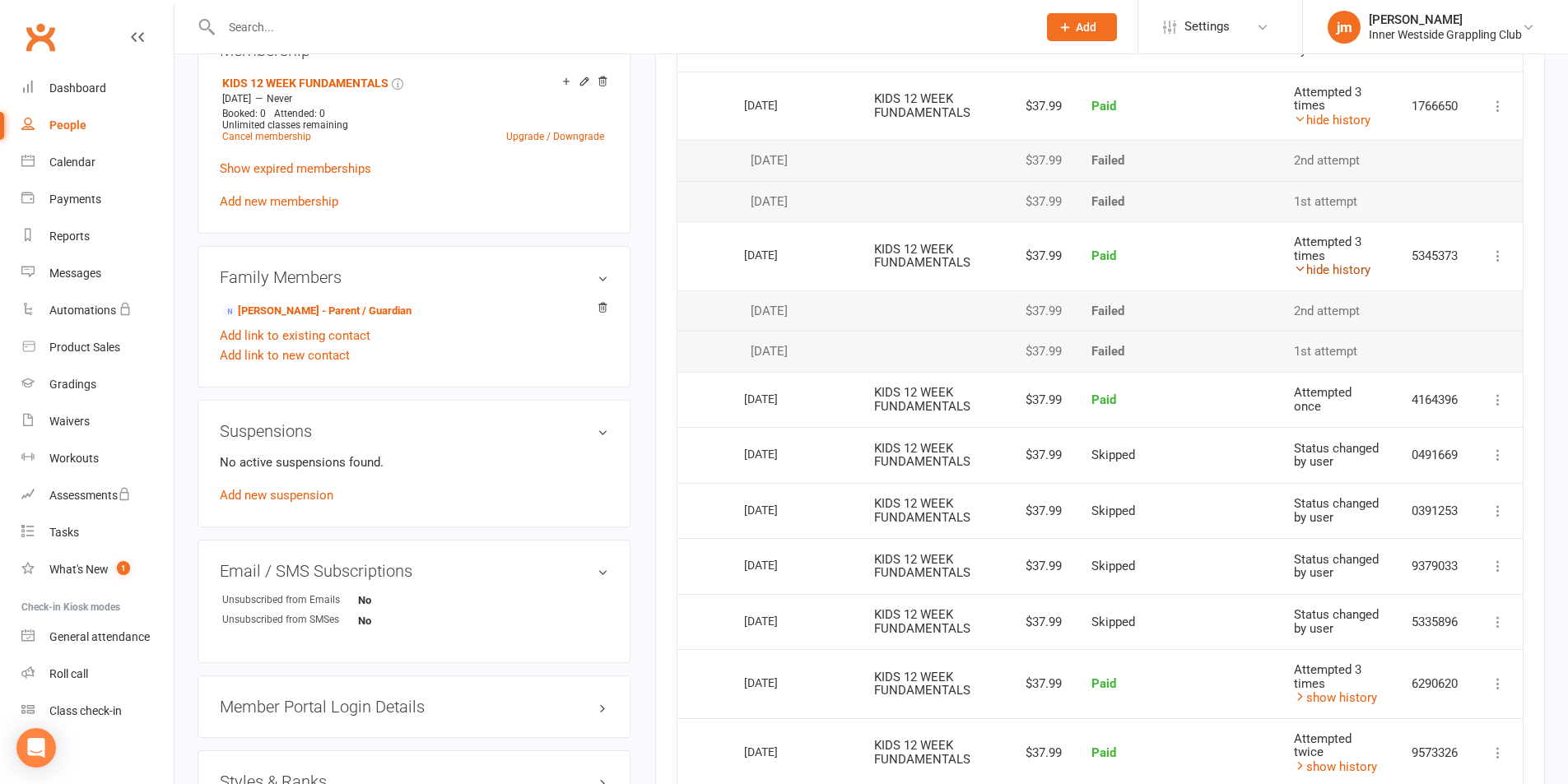
click at [1346, 268] on link "hide history" at bounding box center [1331, 270] width 76 height 14
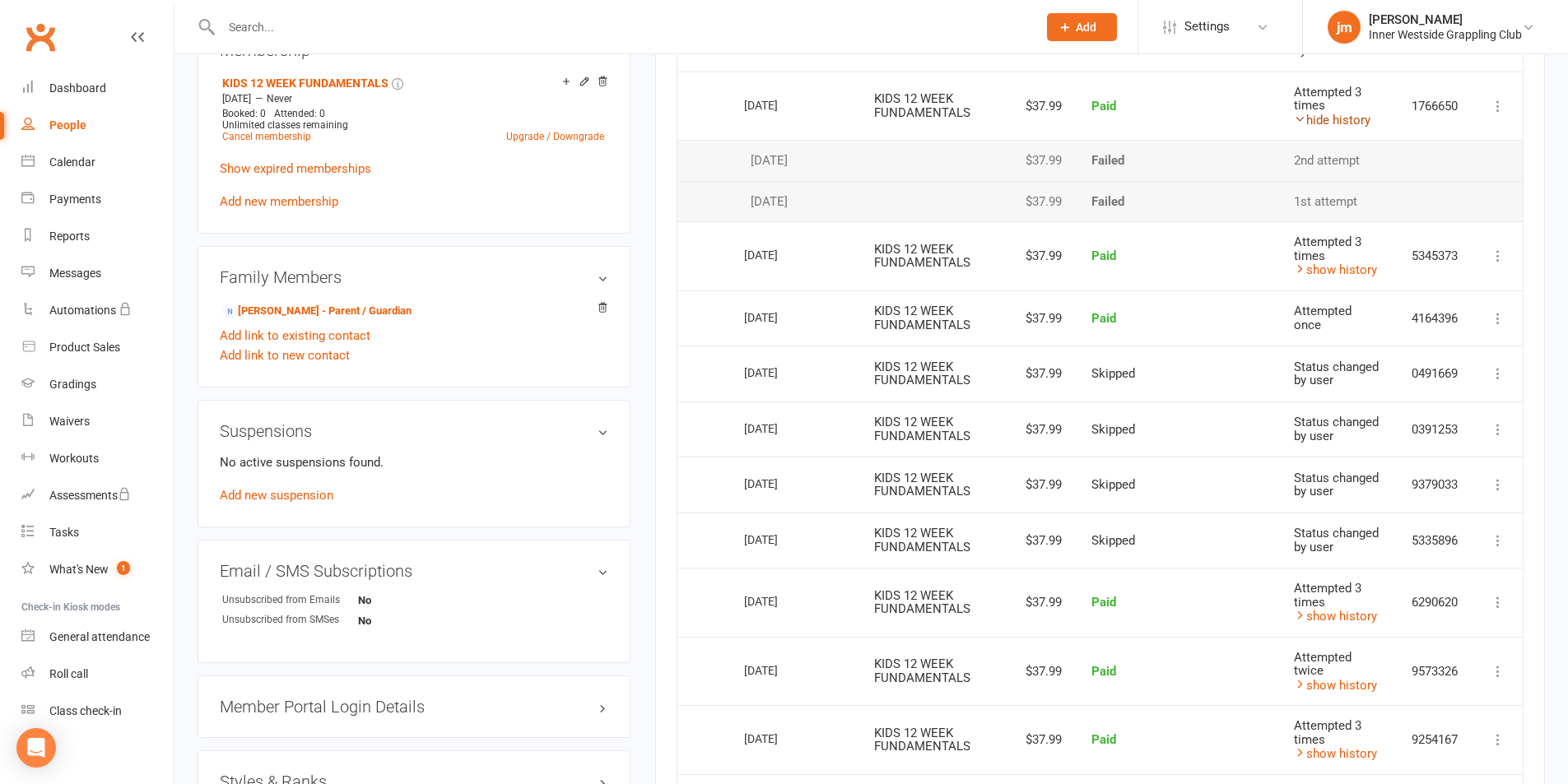
click at [1328, 123] on link "hide history" at bounding box center [1331, 120] width 76 height 14
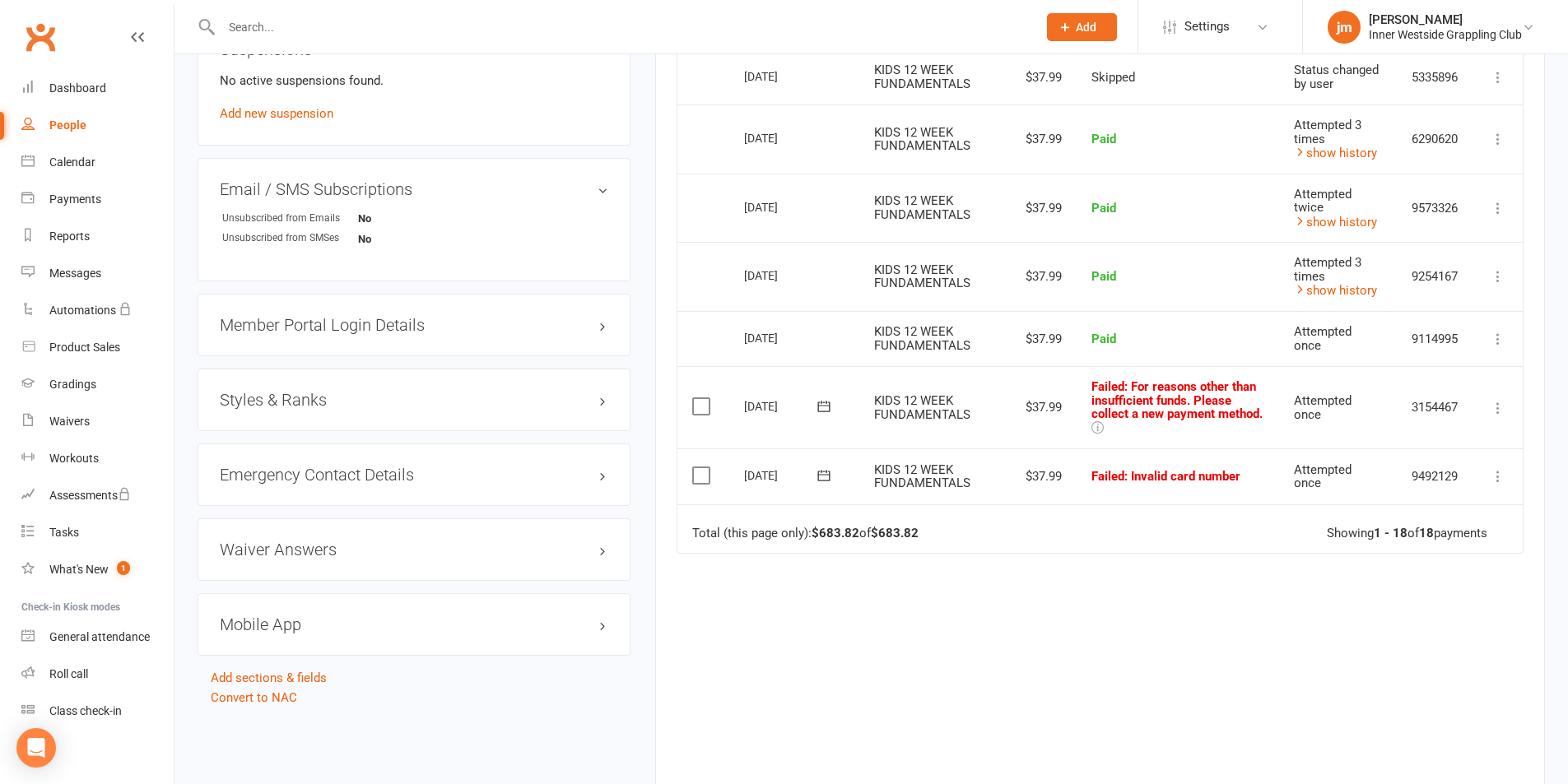
scroll to position [951, 0]
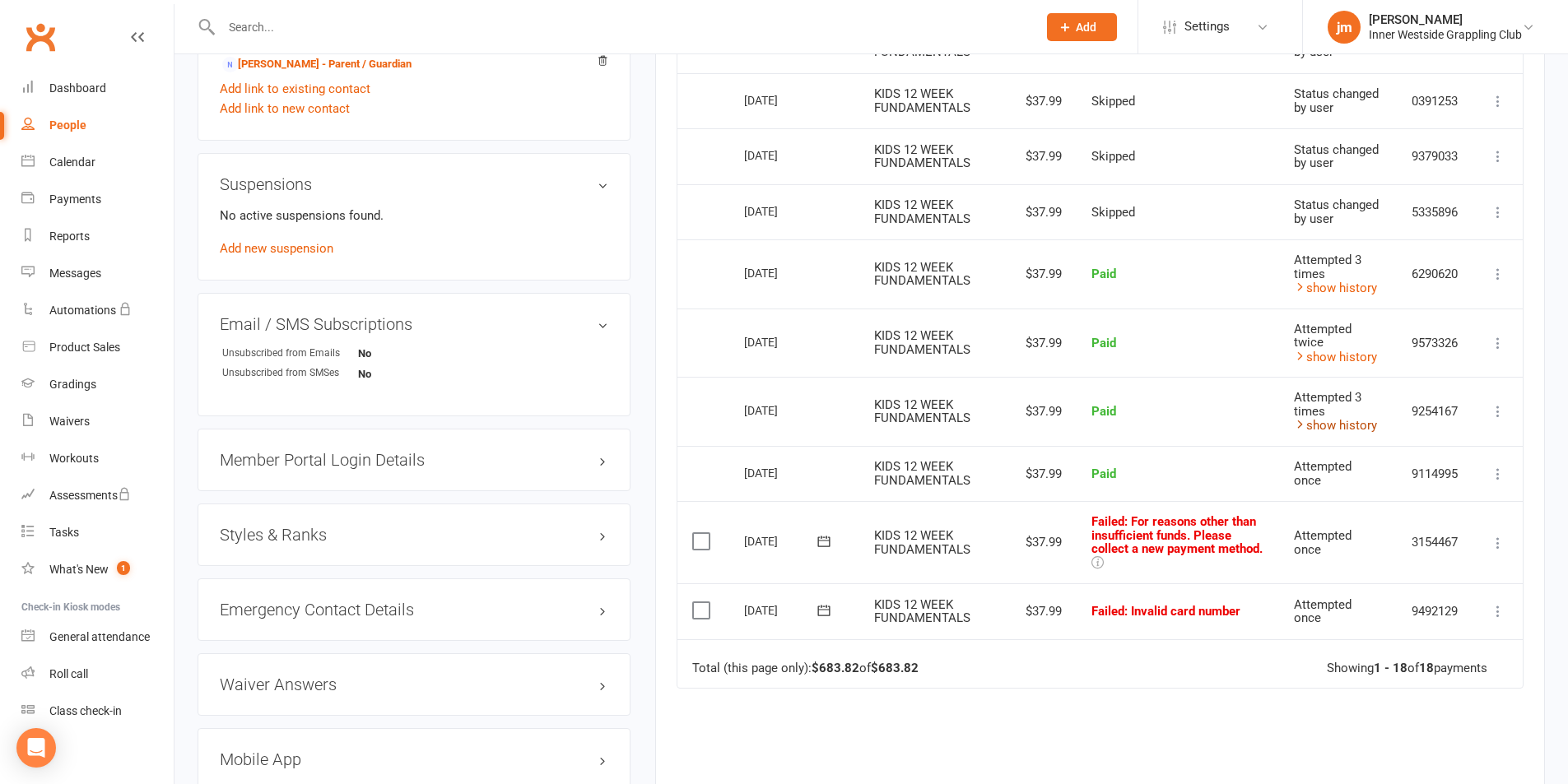
click at [1343, 429] on link "show history" at bounding box center [1335, 425] width 83 height 14
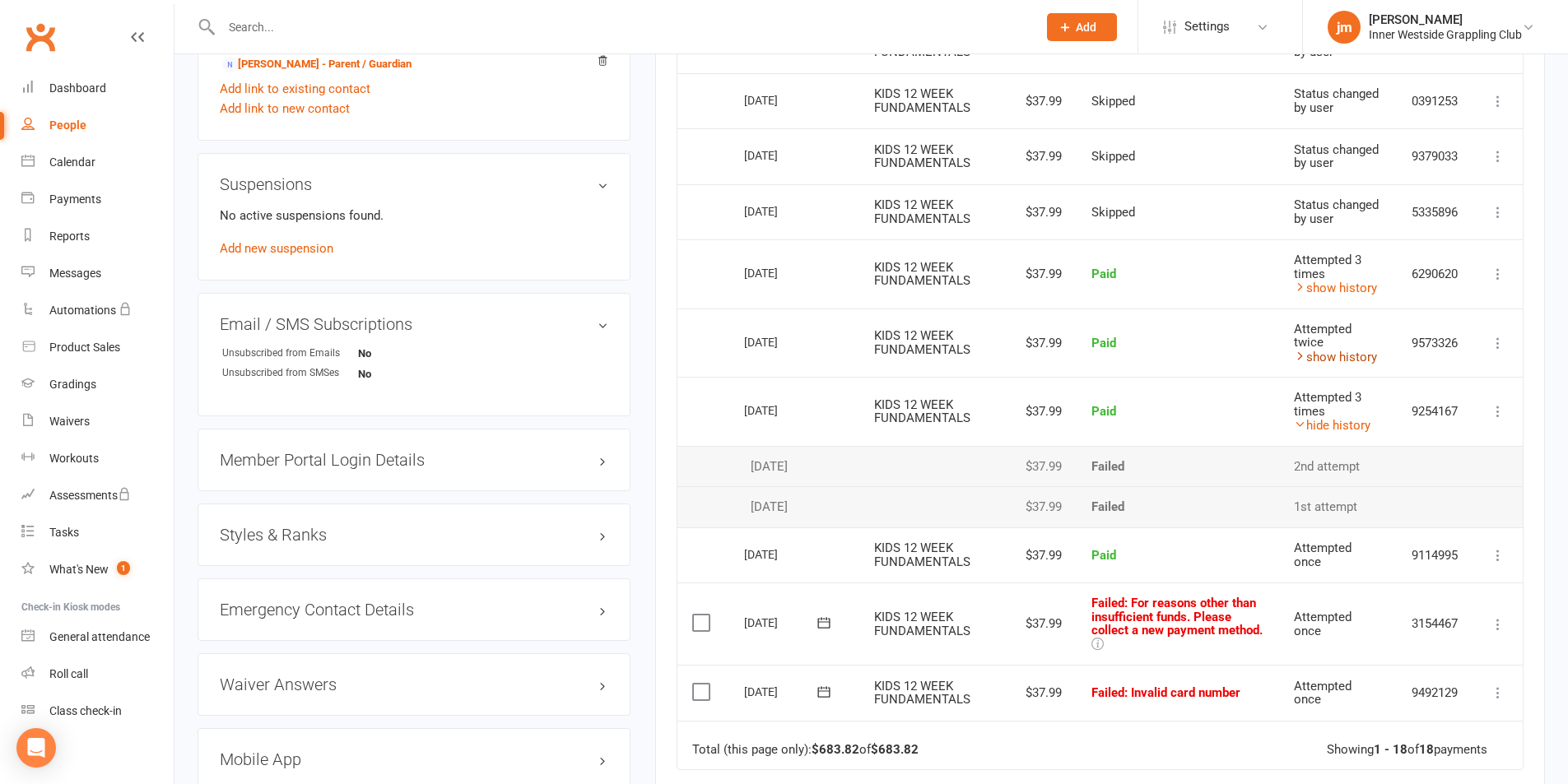
click at [1336, 356] on link "show history" at bounding box center [1335, 356] width 83 height 14
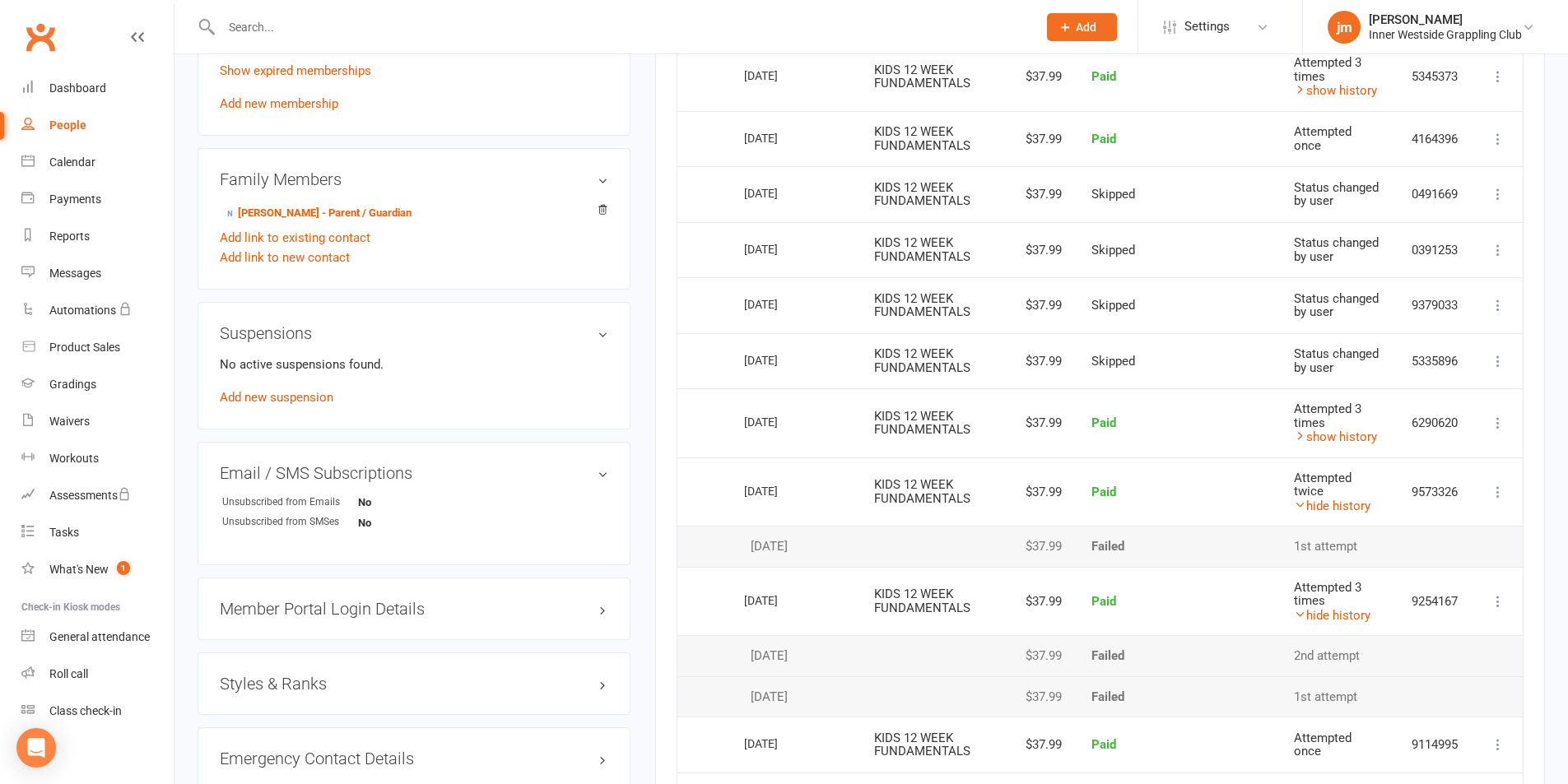
scroll to position [787, 0]
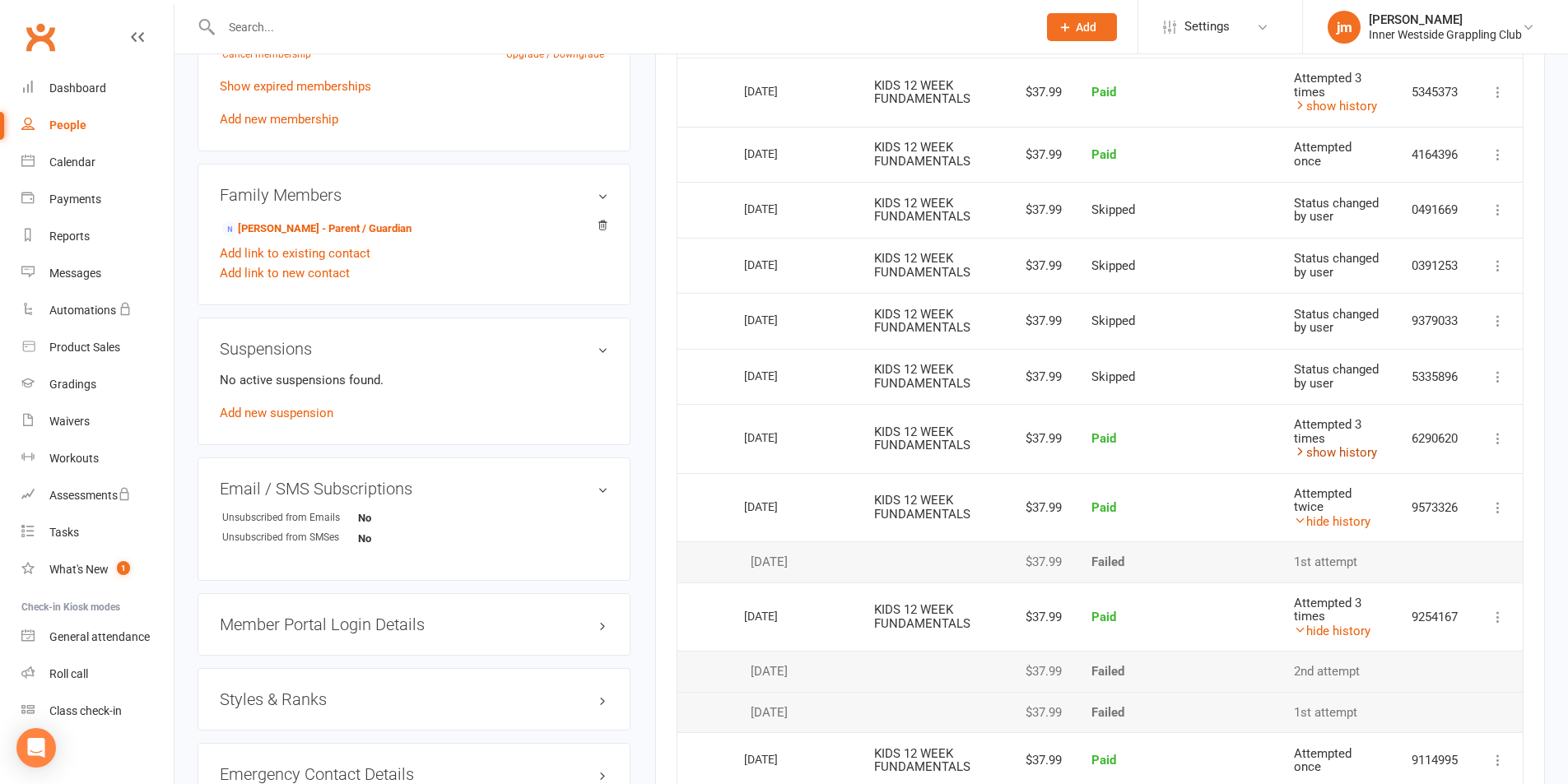
click at [1342, 457] on link "show history" at bounding box center [1335, 452] width 83 height 14
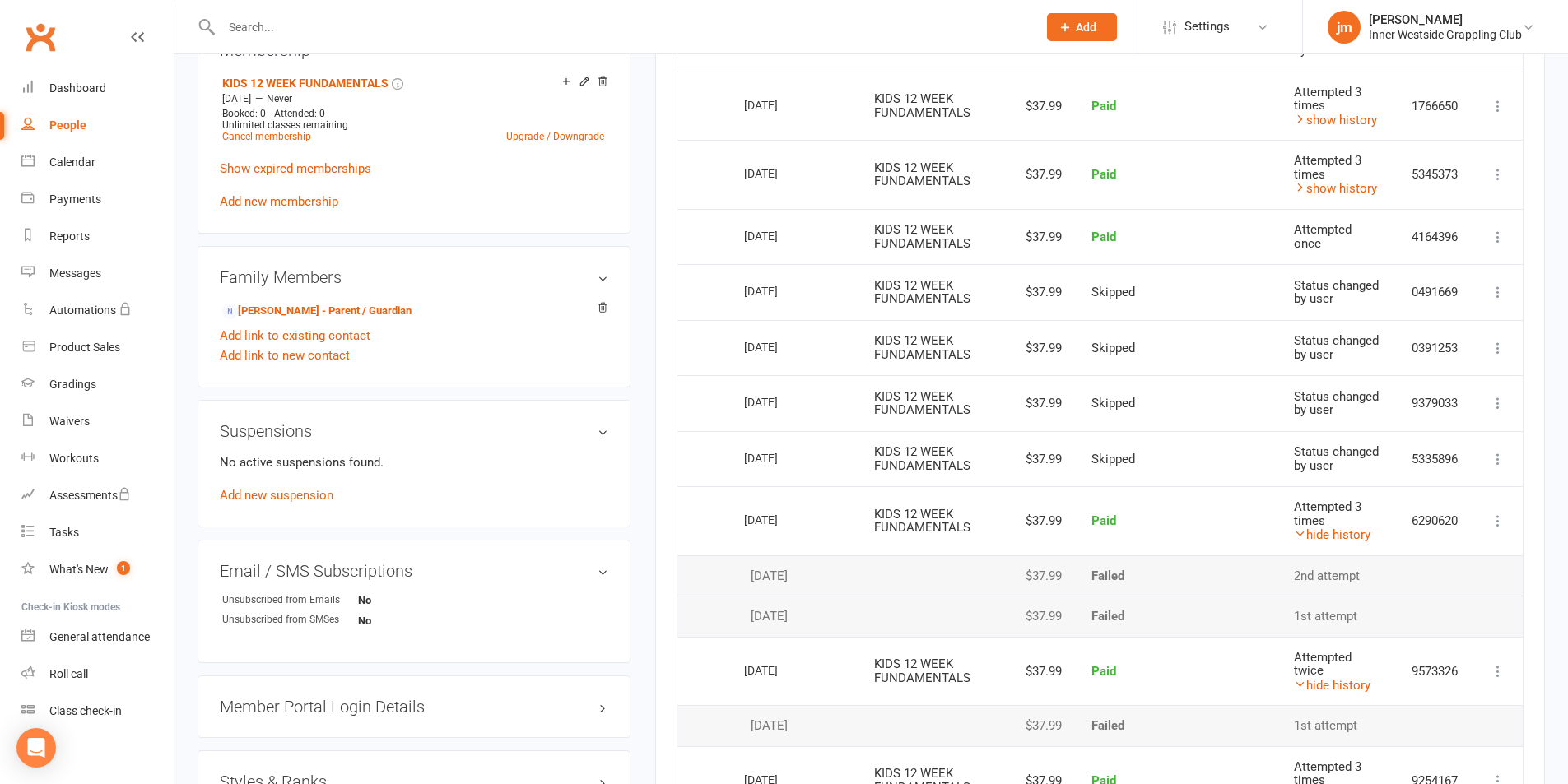
scroll to position [622, 0]
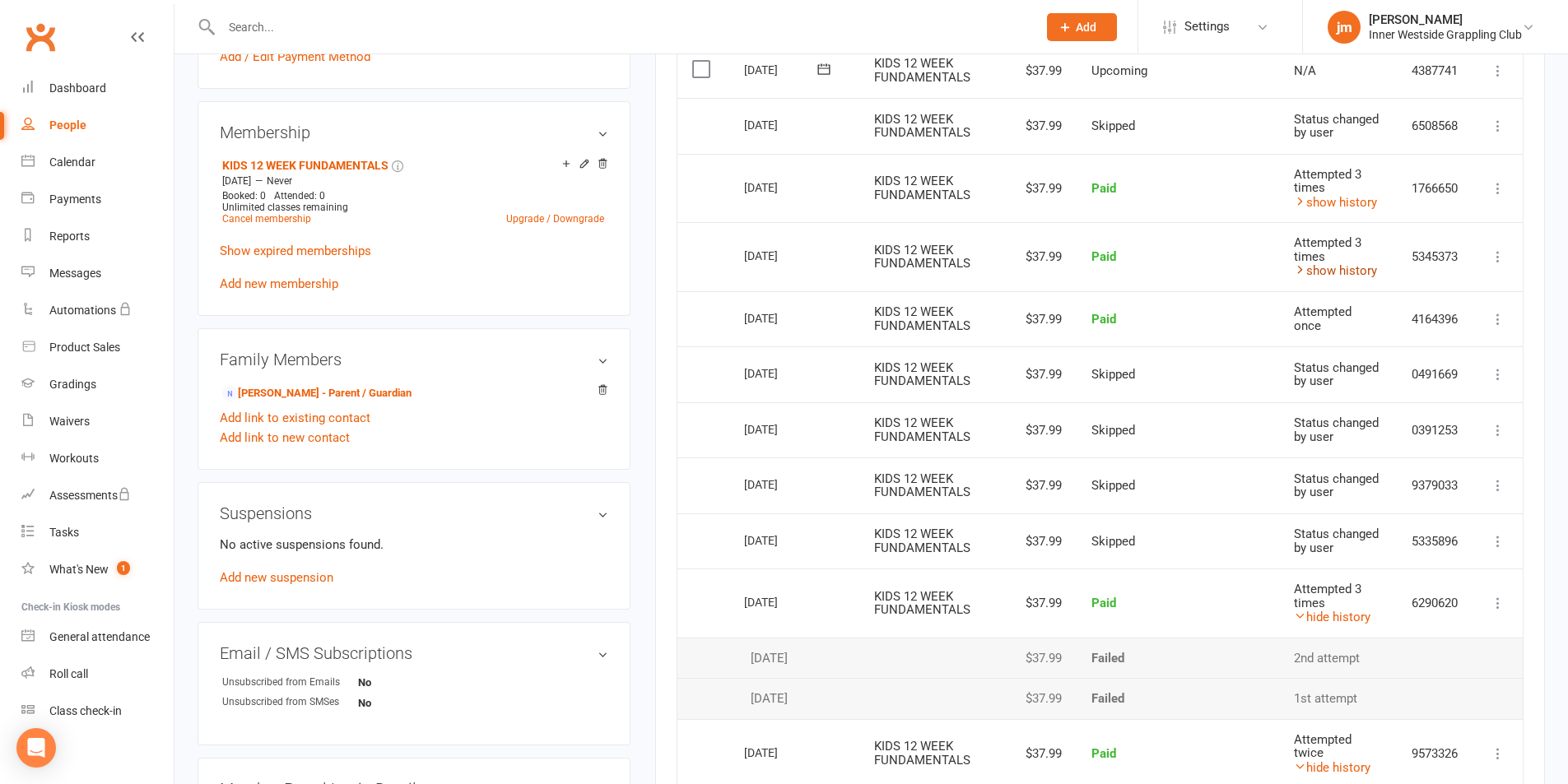
click at [1348, 275] on link "show history" at bounding box center [1335, 270] width 83 height 14
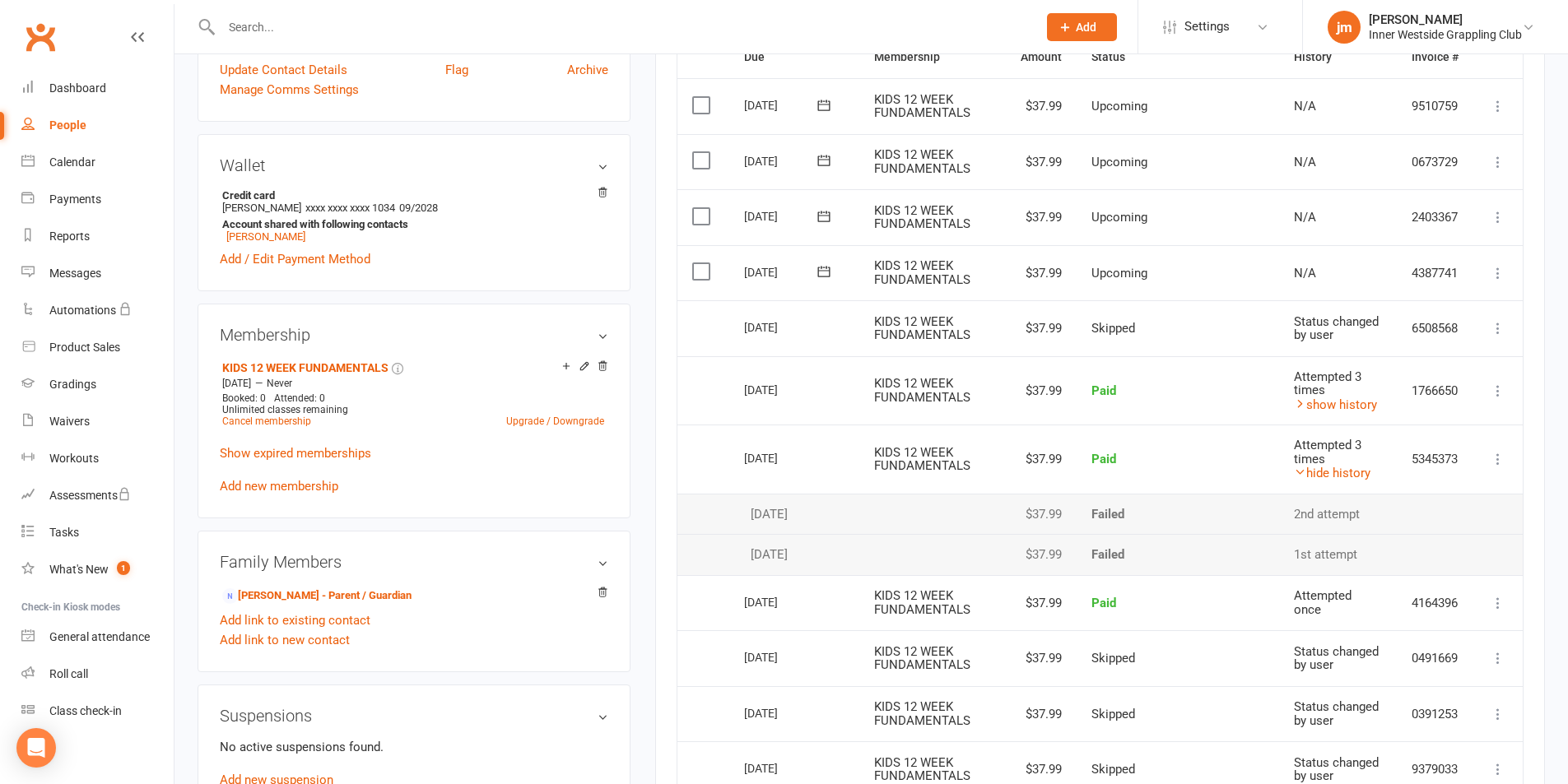
scroll to position [375, 0]
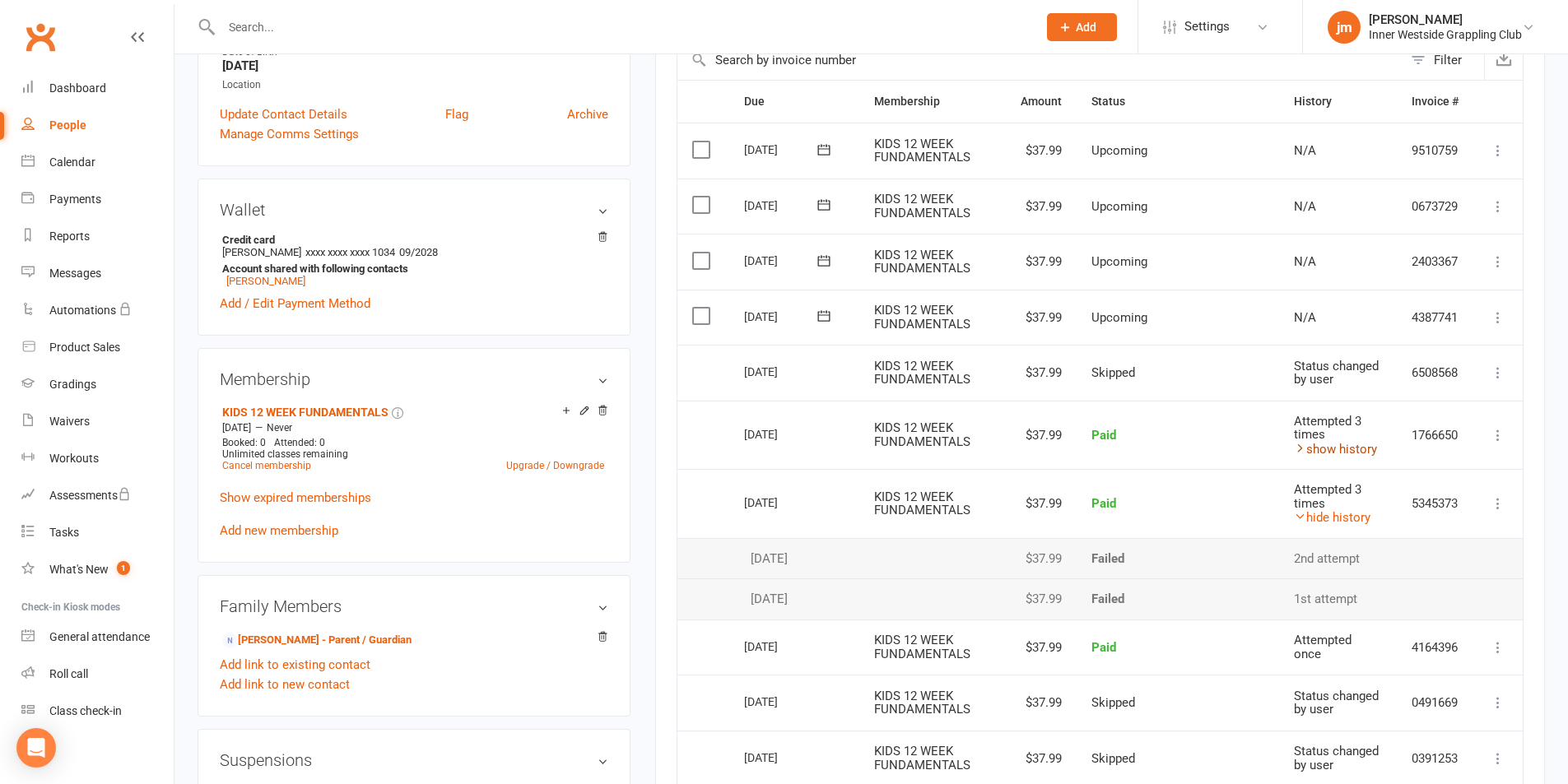
click at [1348, 448] on link "show history" at bounding box center [1335, 448] width 83 height 14
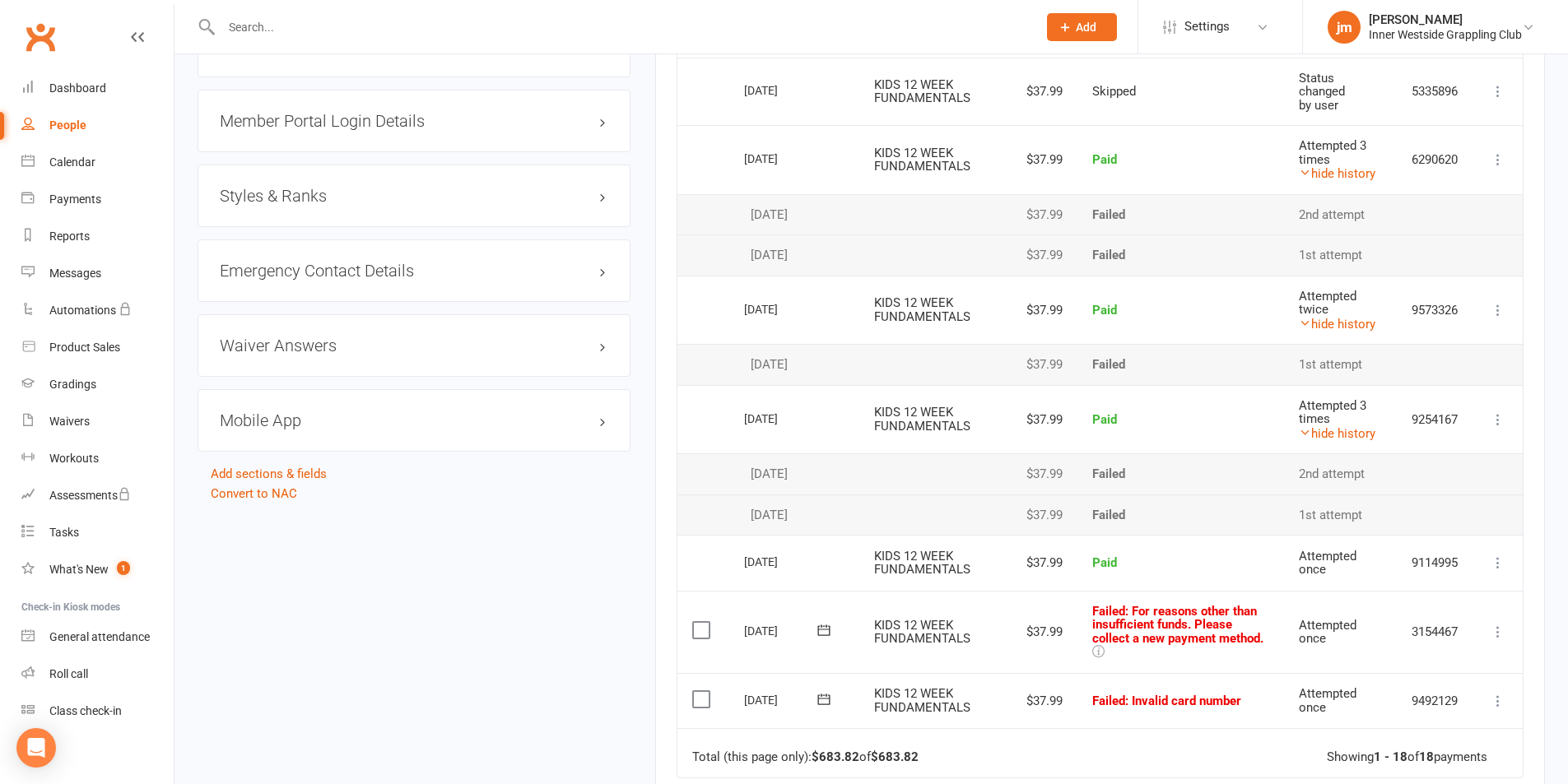
scroll to position [1444, 0]
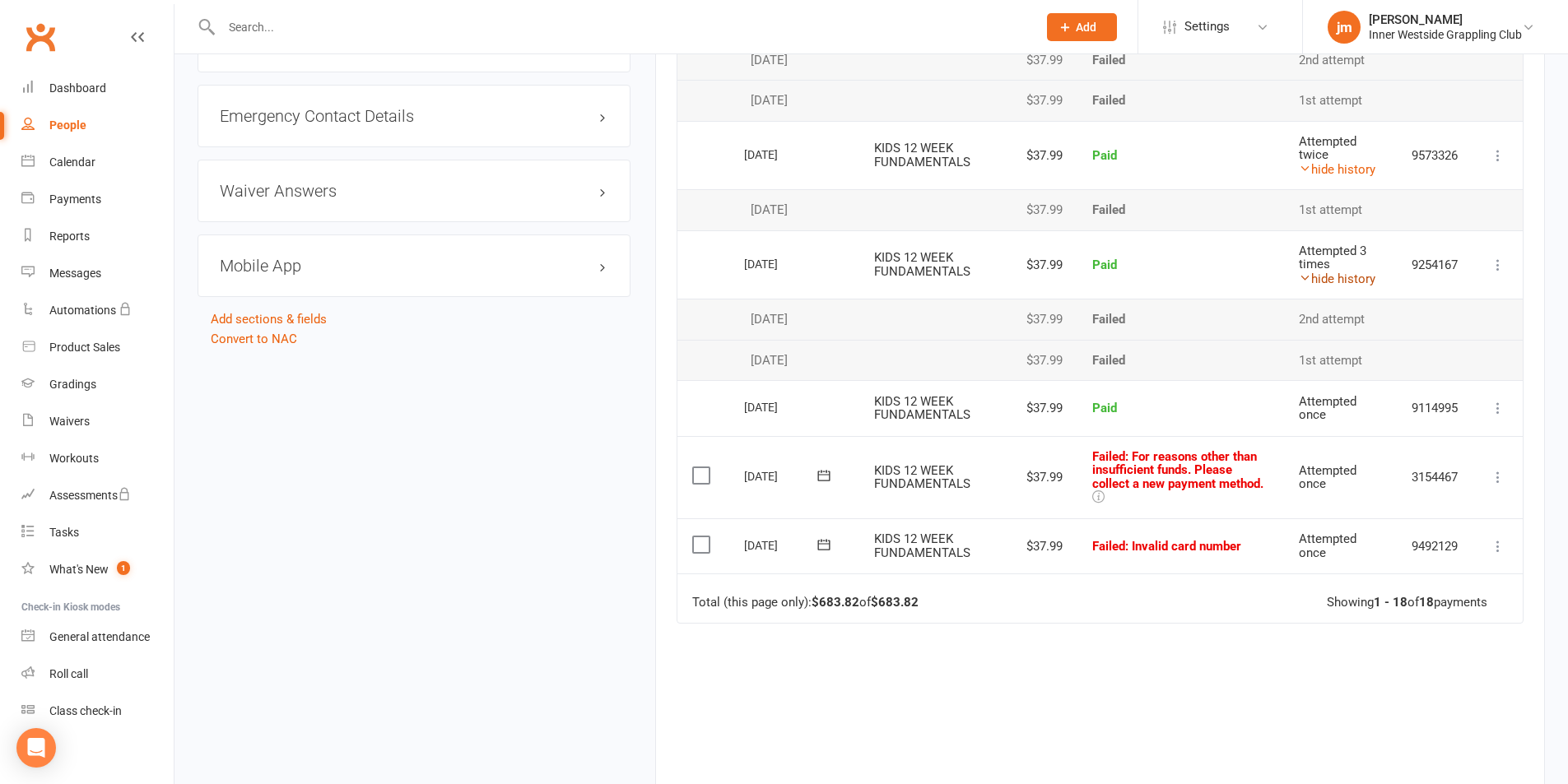
click at [1364, 282] on link "hide history" at bounding box center [1336, 278] width 76 height 14
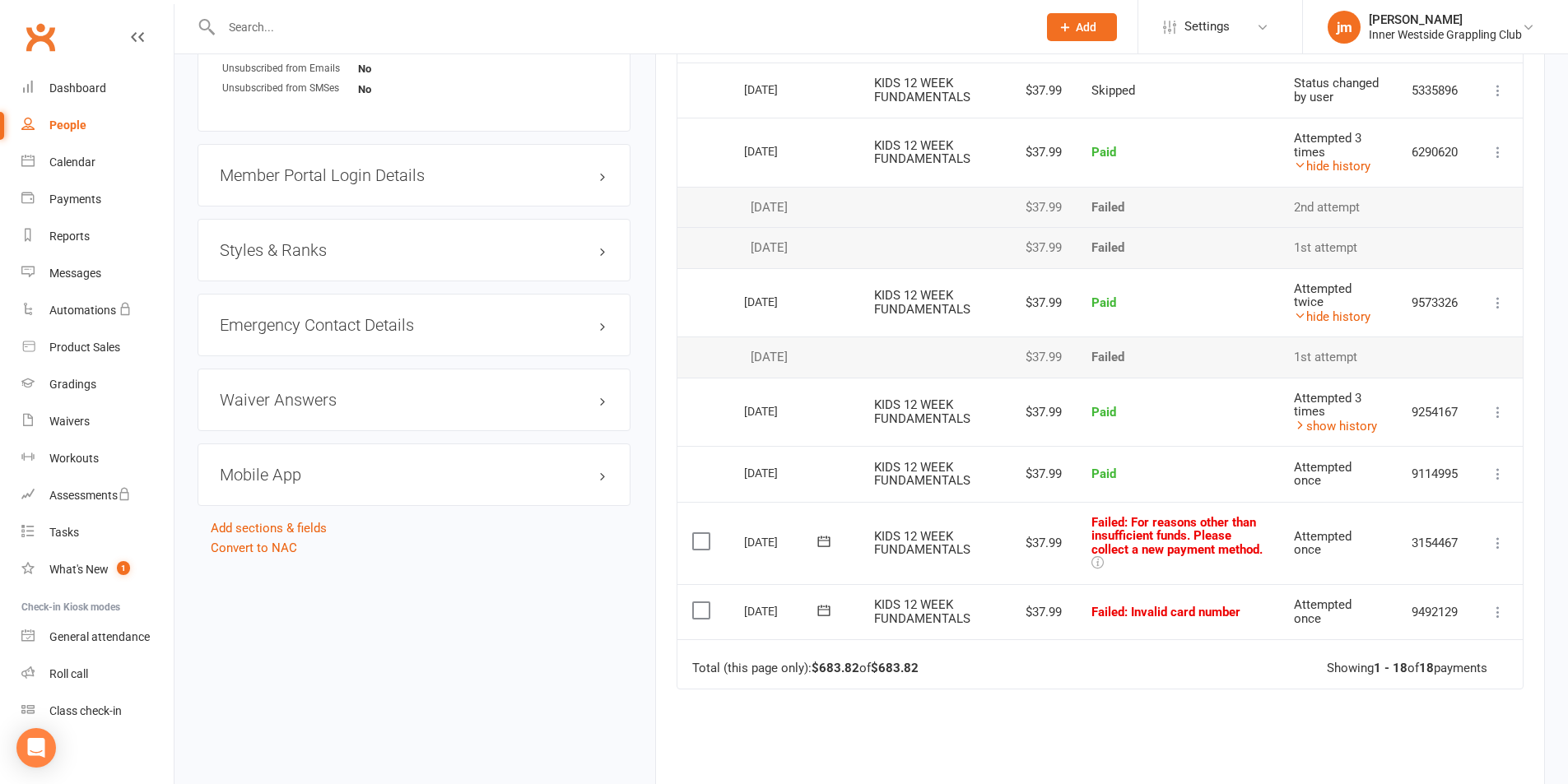
scroll to position [1198, 0]
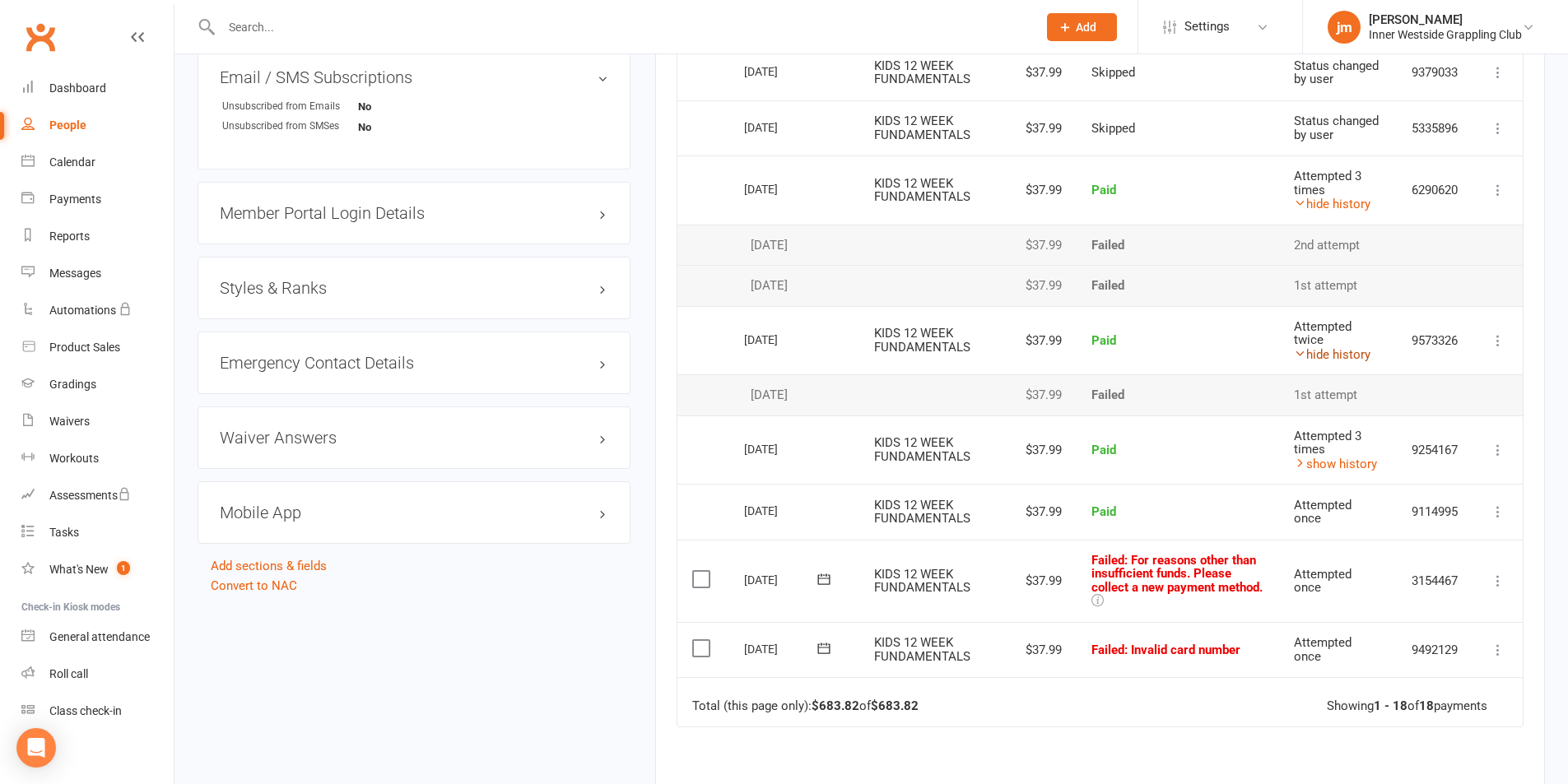
click at [1353, 358] on link "hide history" at bounding box center [1331, 354] width 76 height 14
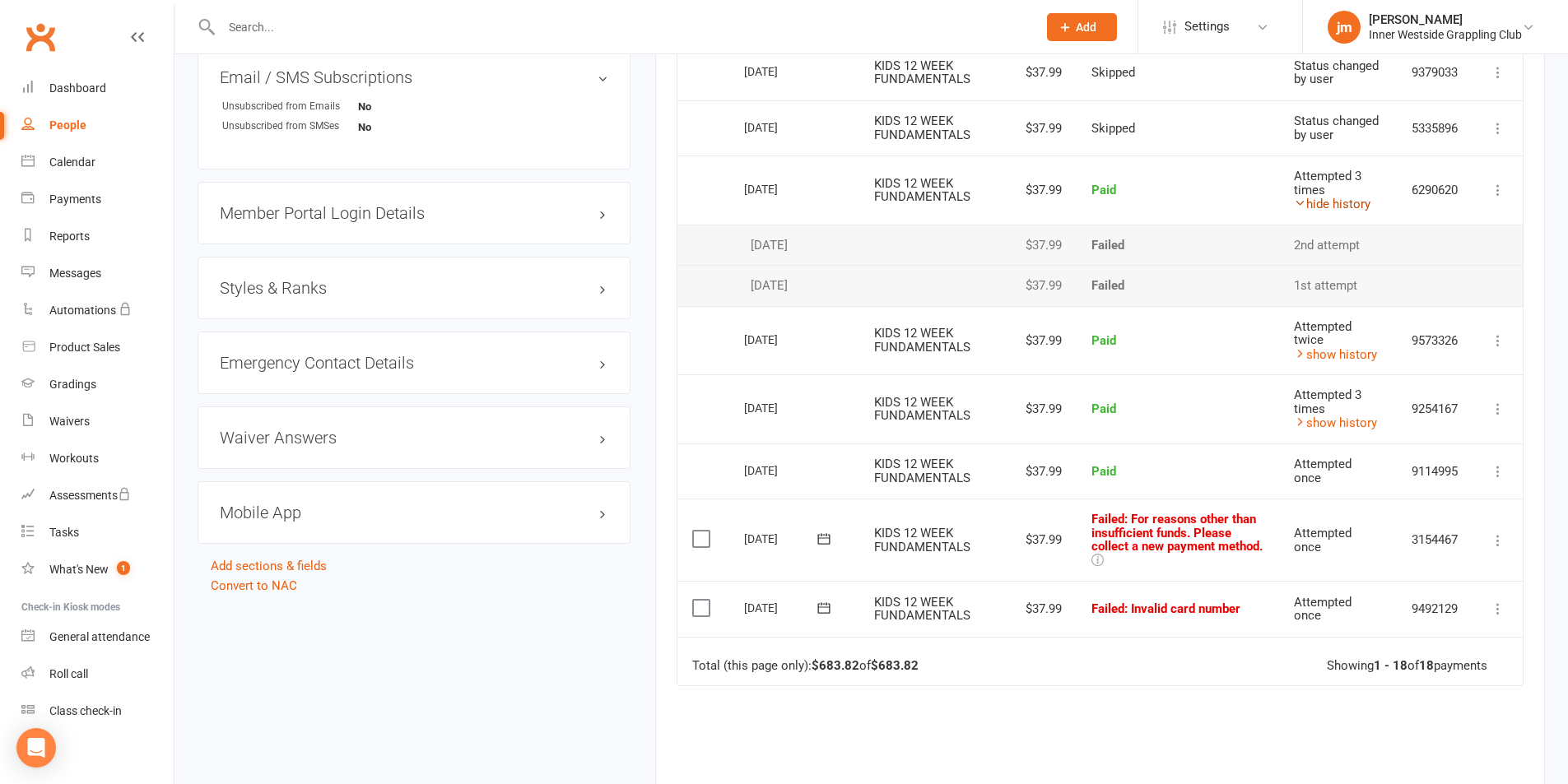
click at [1354, 205] on link "hide history" at bounding box center [1331, 203] width 76 height 14
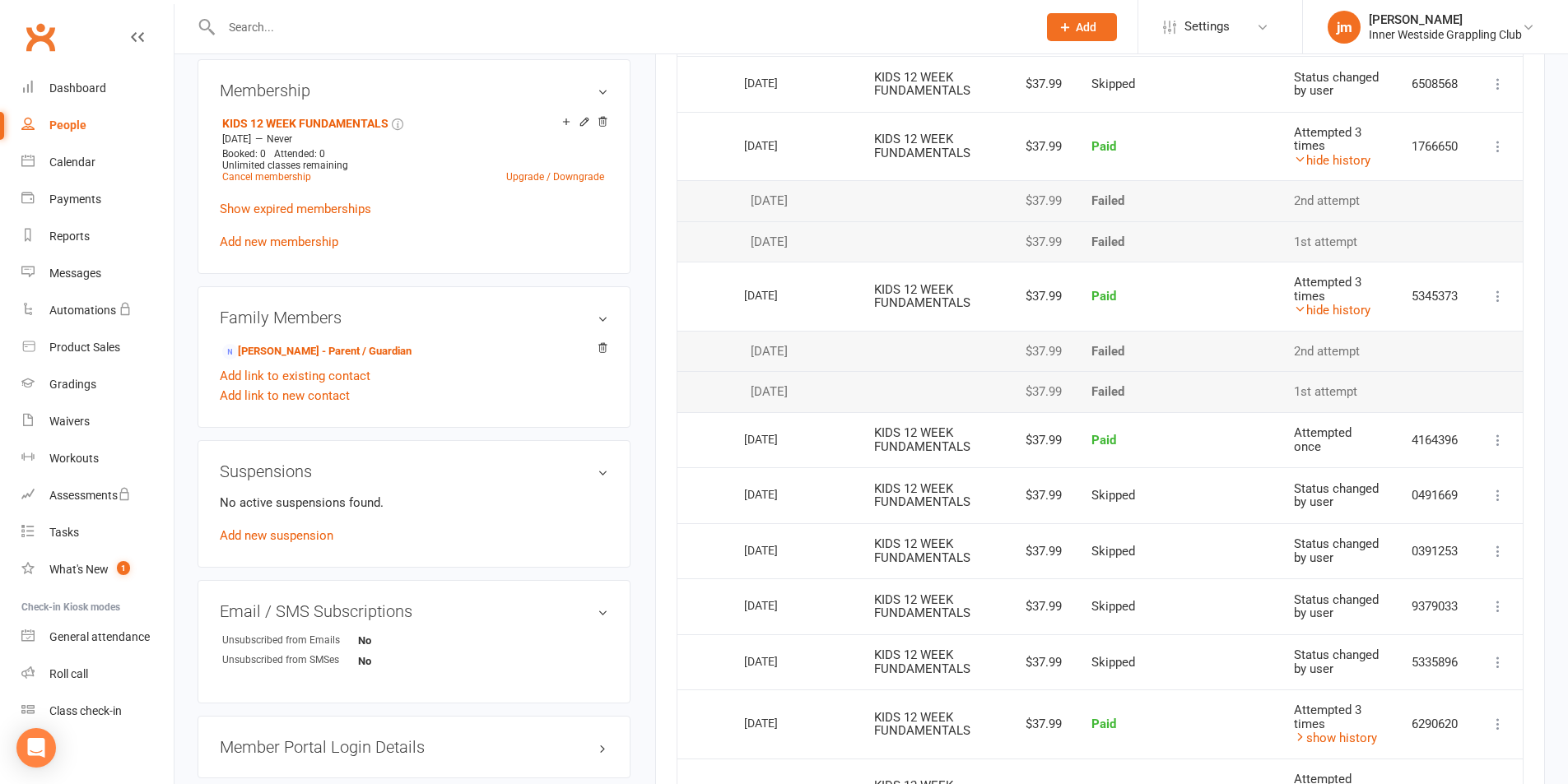
scroll to position [622, 0]
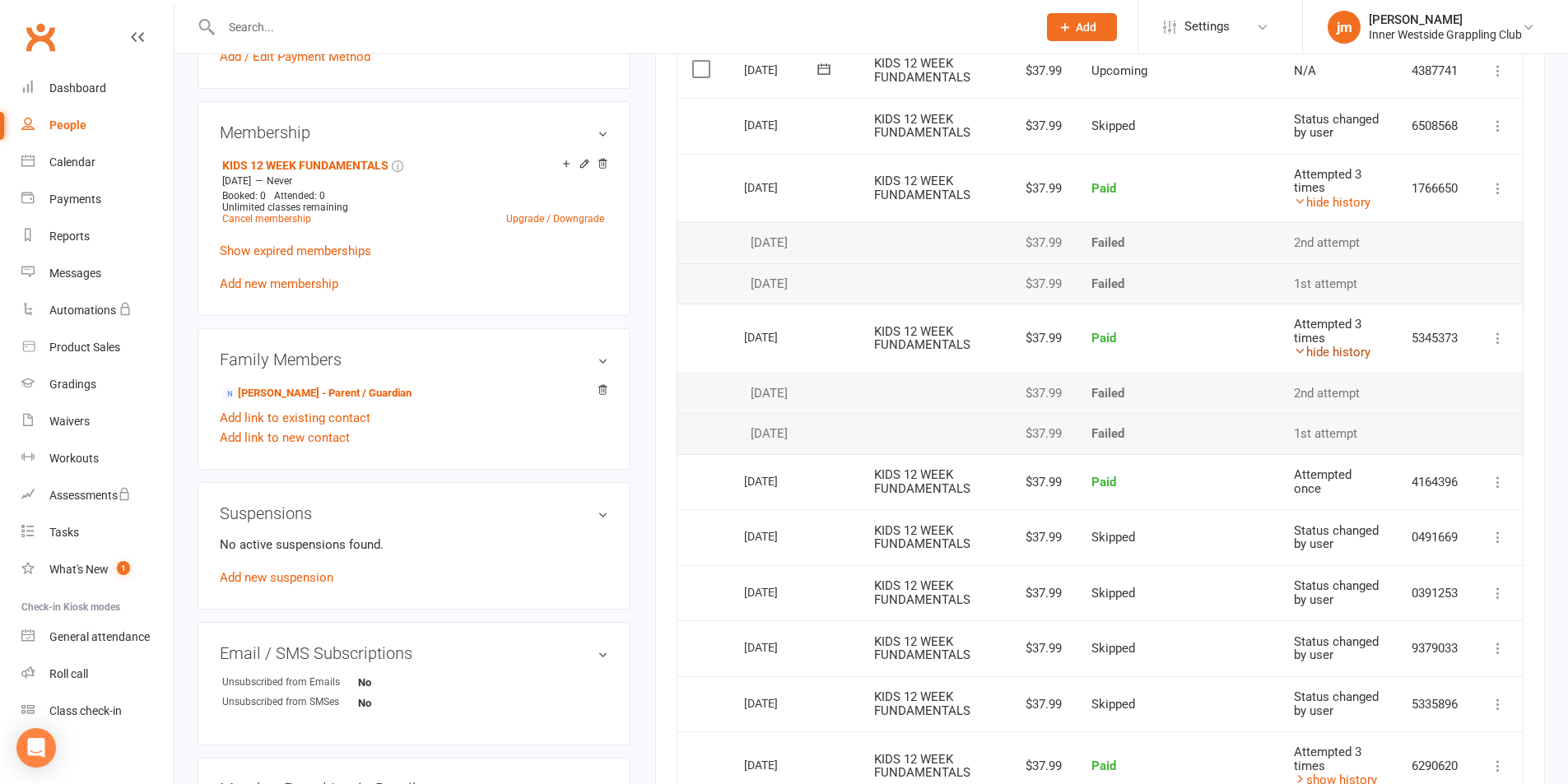
click at [1360, 353] on link "hide history" at bounding box center [1331, 352] width 76 height 14
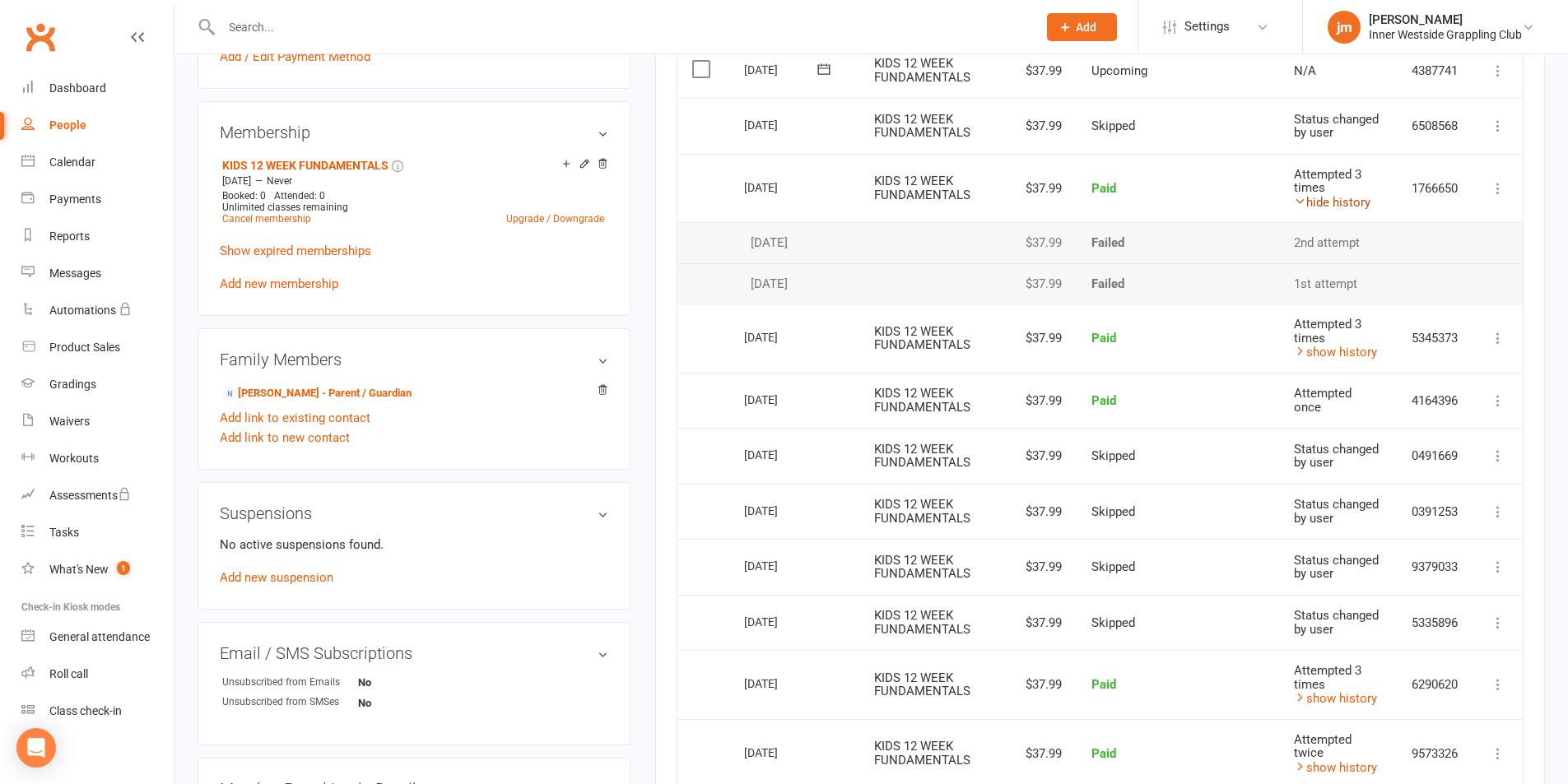
click at [1330, 203] on link "hide history" at bounding box center [1331, 202] width 76 height 14
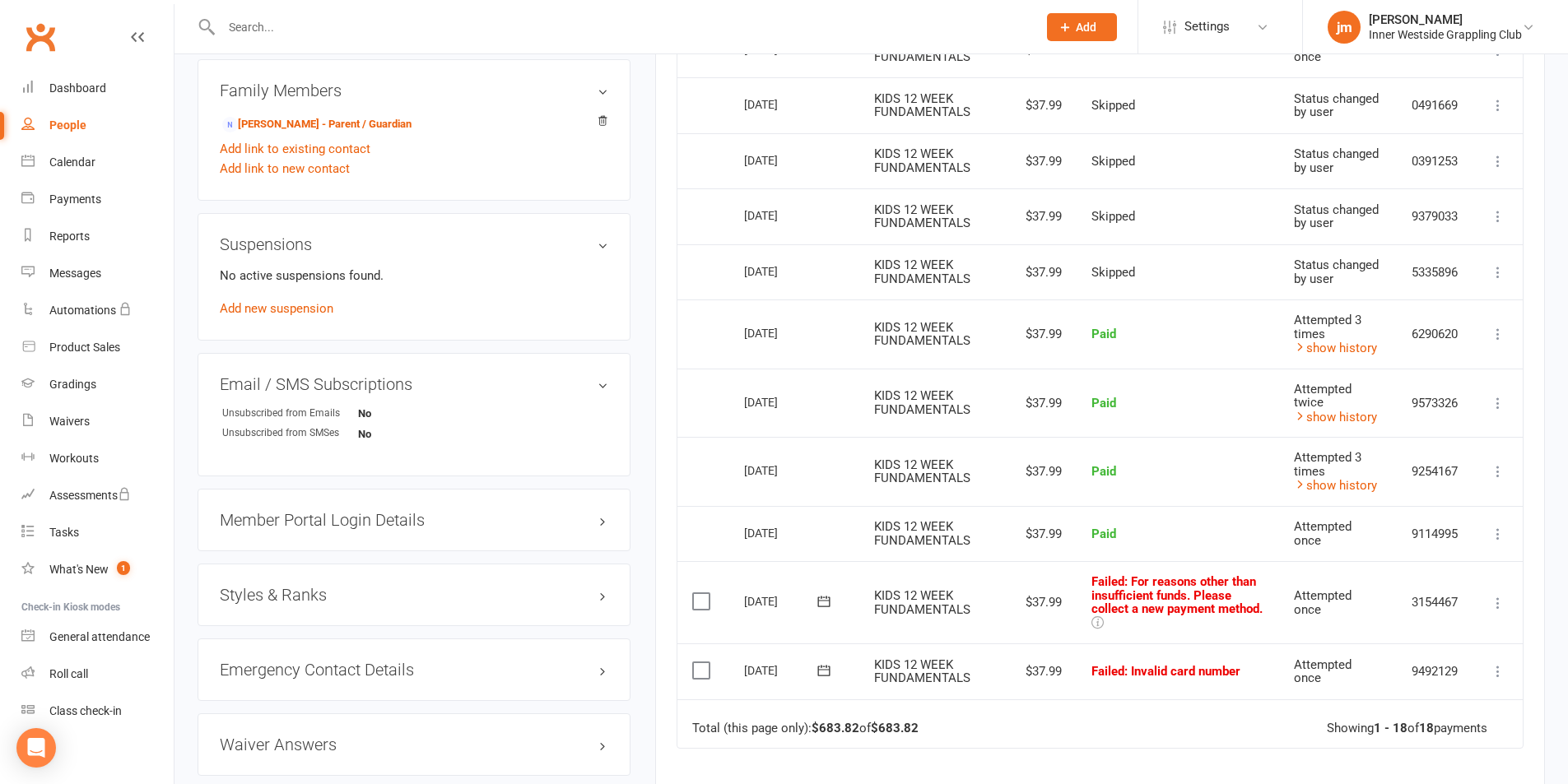
scroll to position [869, 0]
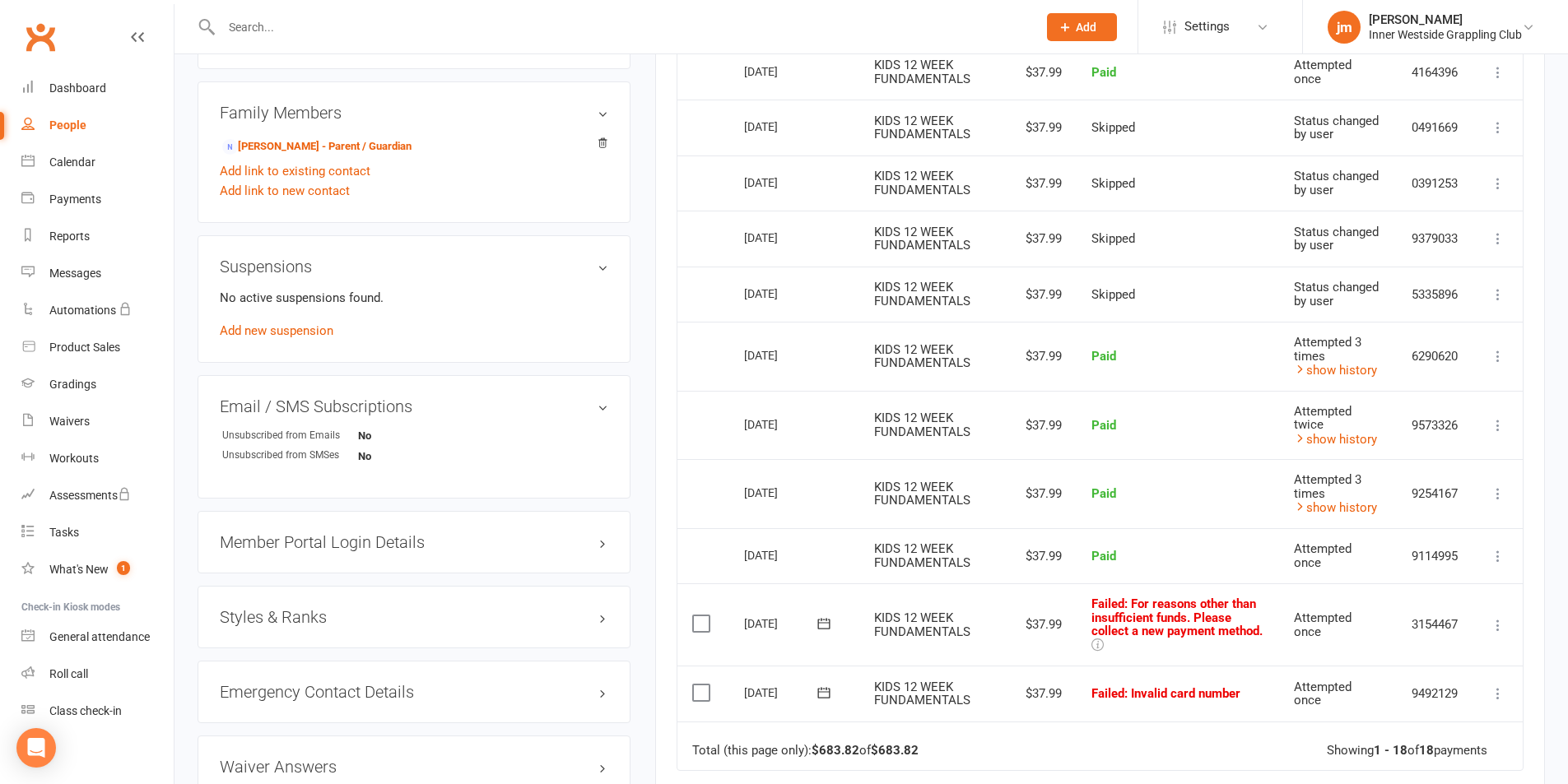
click at [53, 119] on div "People" at bounding box center [68, 125] width 37 height 14
select select "100"
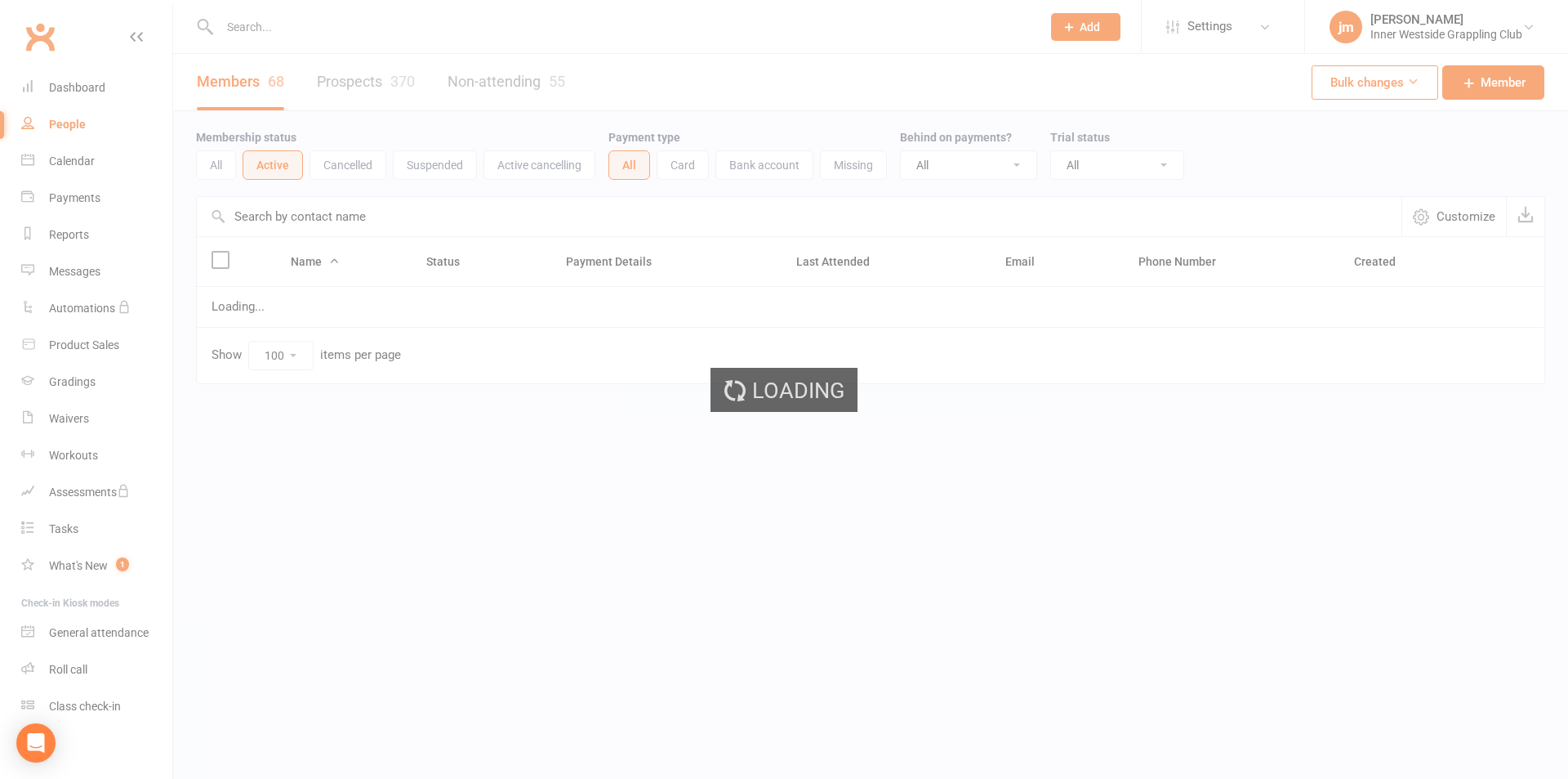
click at [71, 87] on div "Loading" at bounding box center [784, 389] width 1568 height 779
